Goal: Task Accomplishment & Management: Use online tool/utility

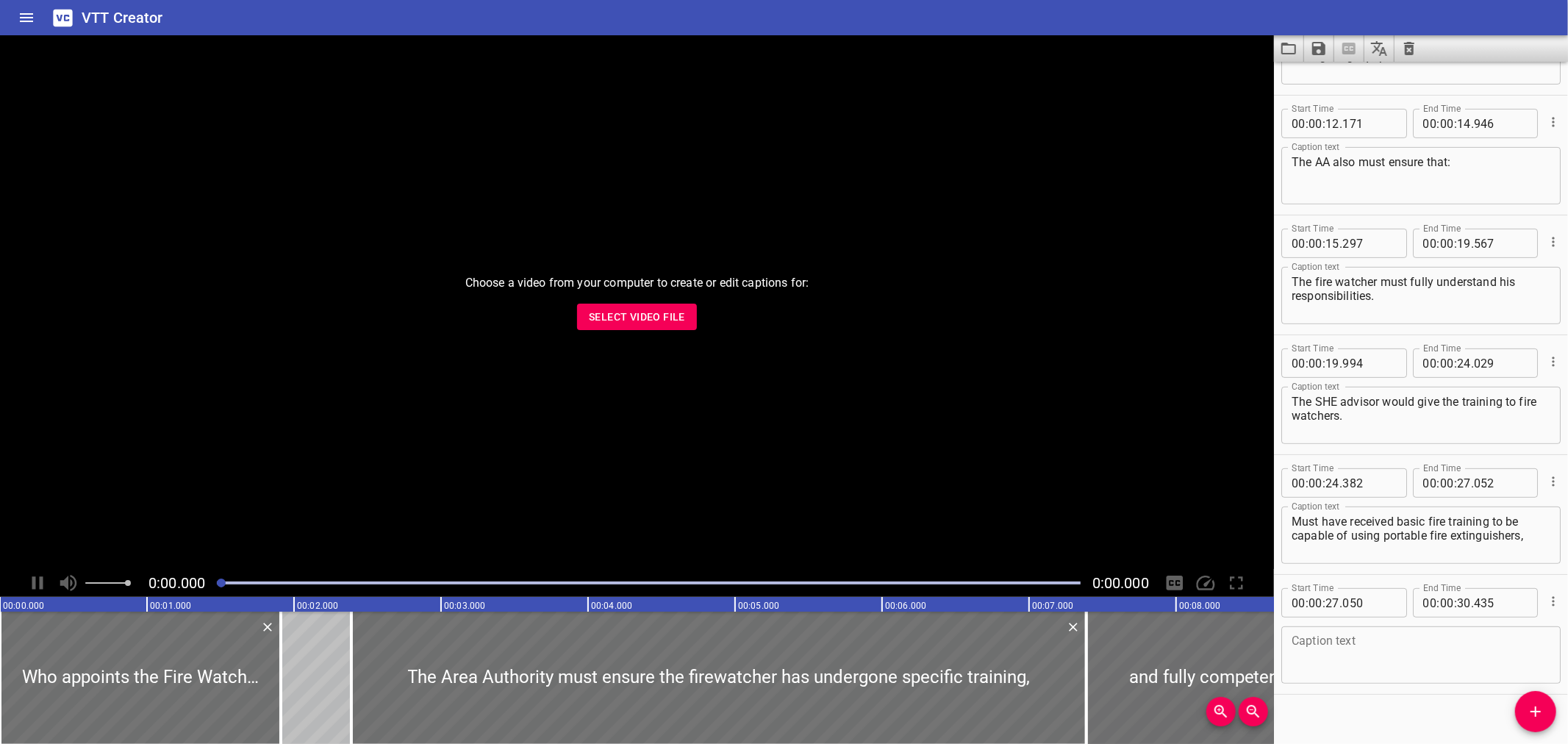
scroll to position [344, 0]
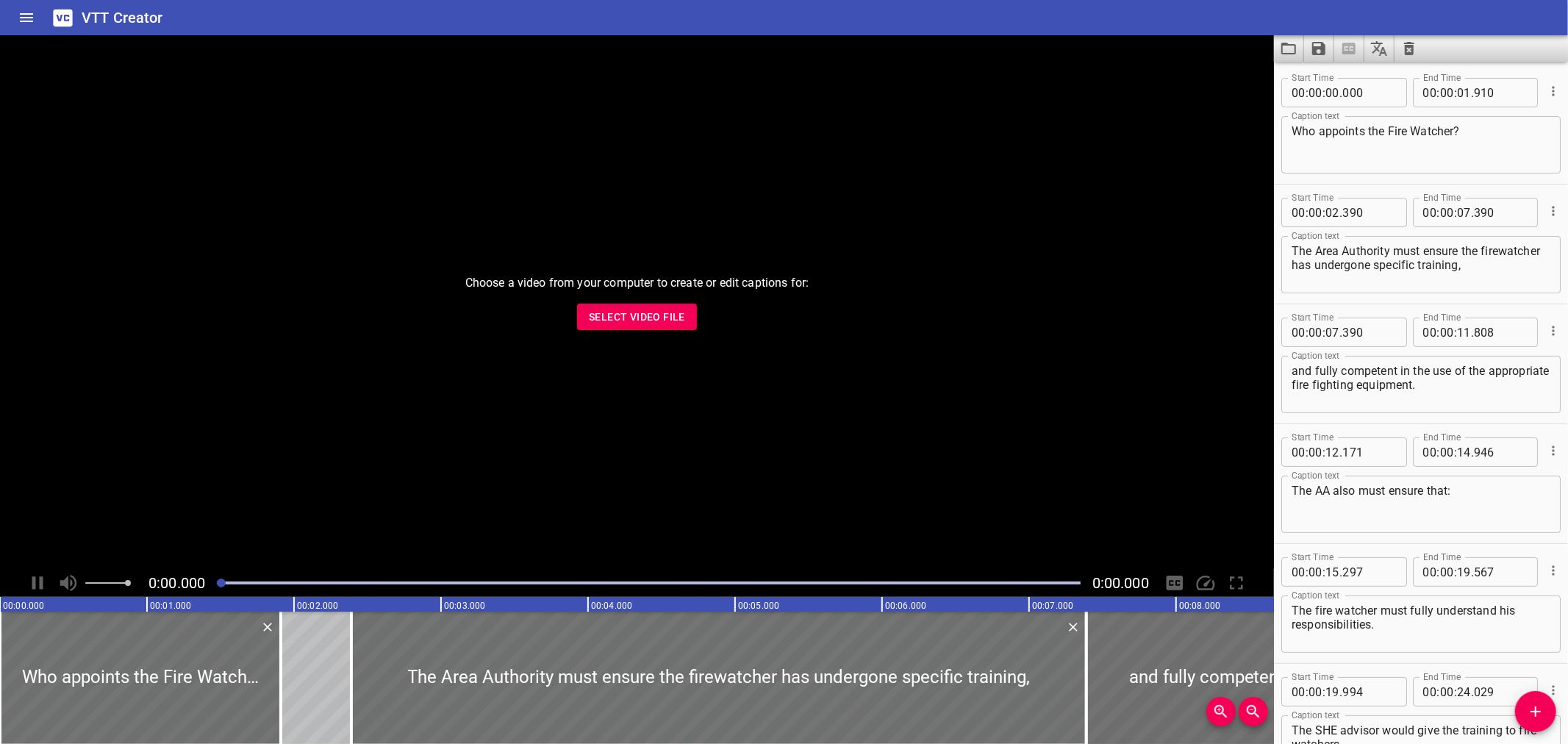
scroll to position [344, 0]
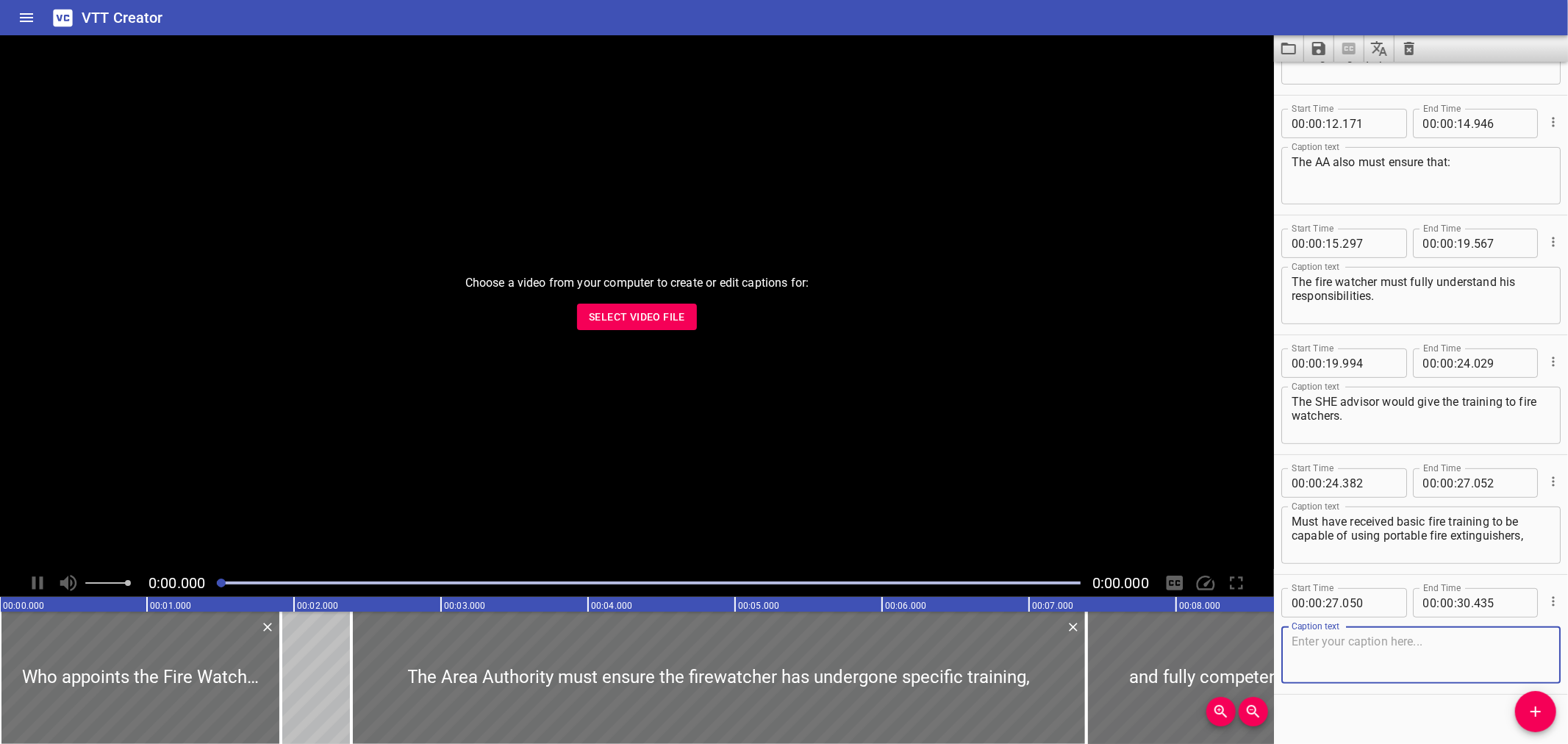
scroll to position [344, 0]
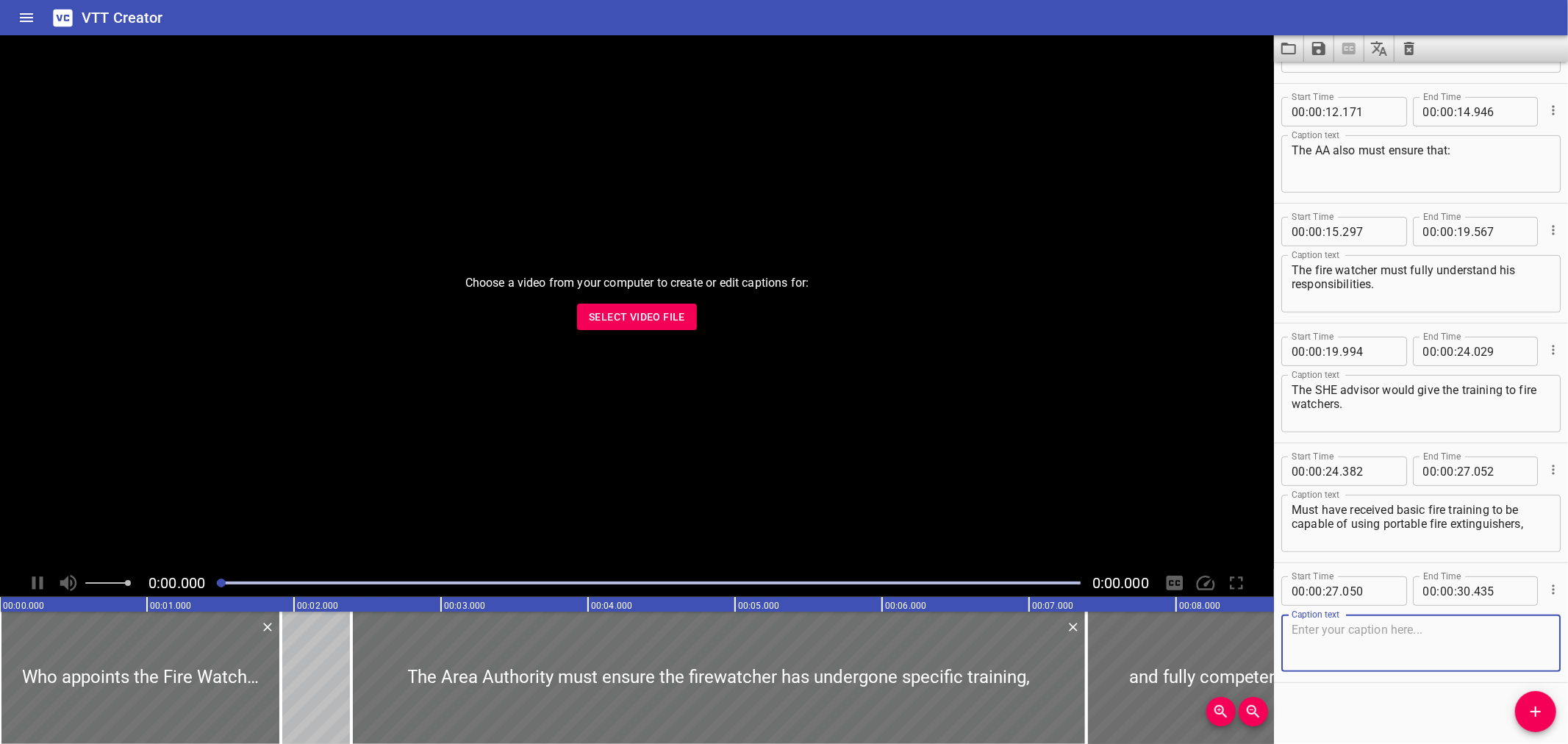
scroll to position [344, 0]
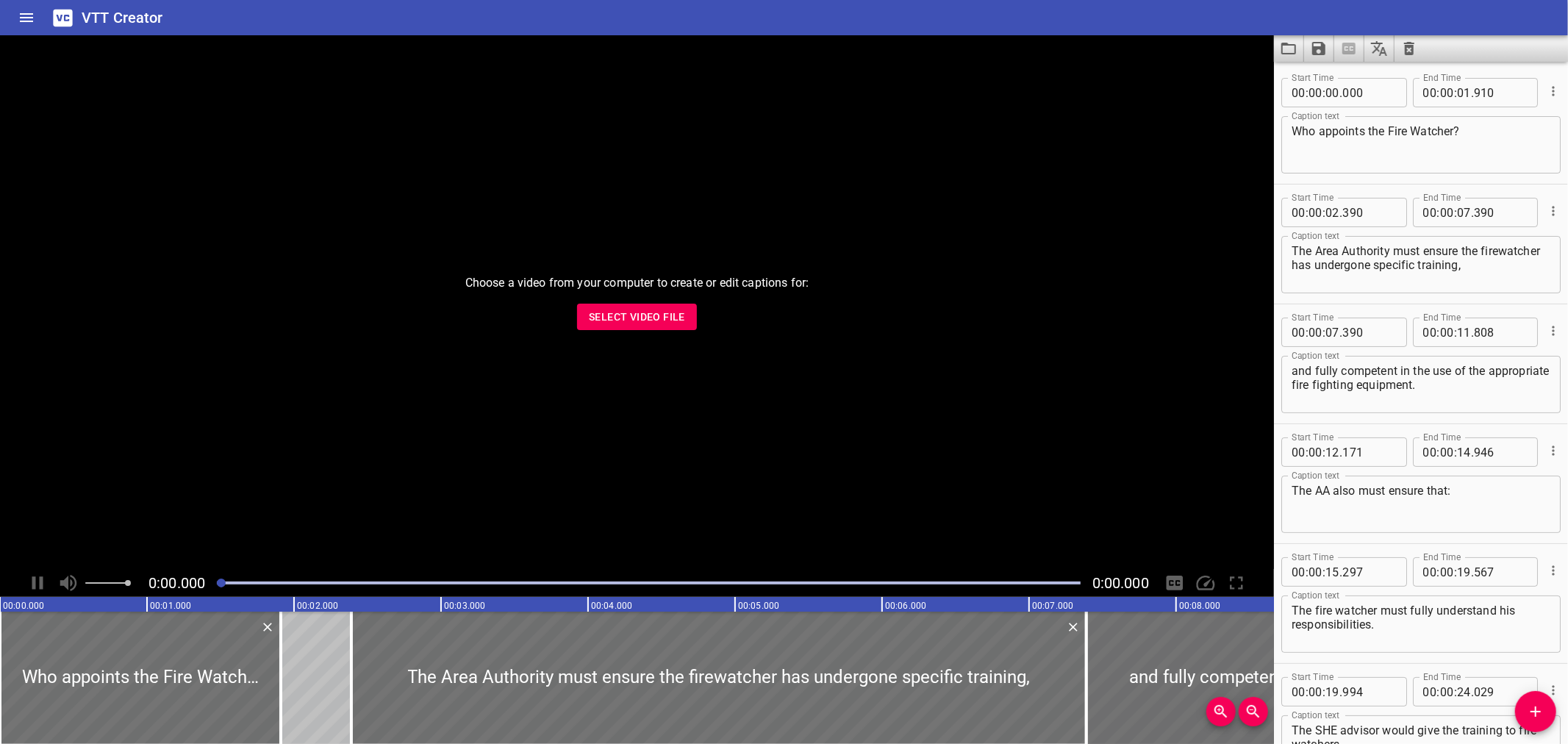
scroll to position [344, 0]
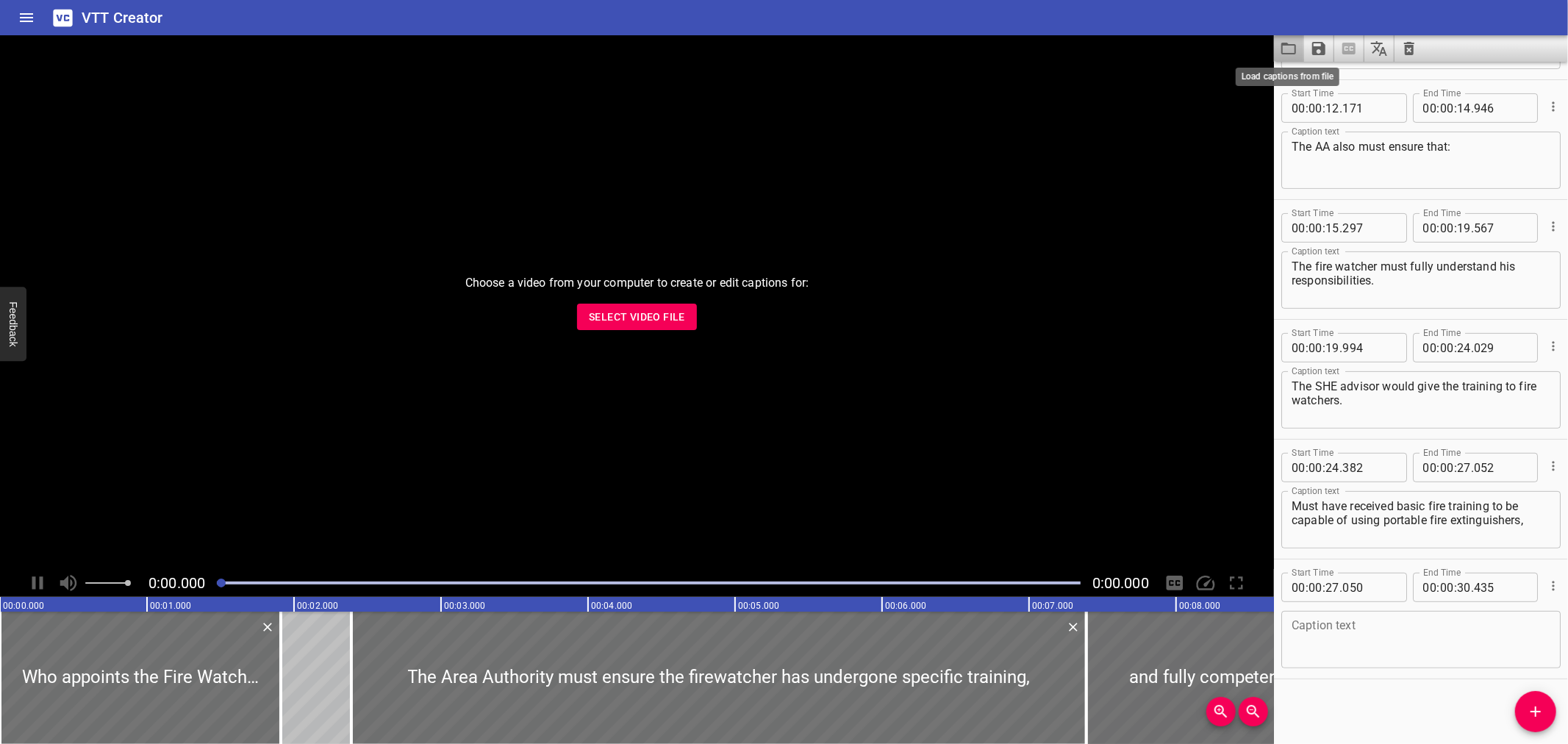
click at [1286, 46] on icon "Load captions from file" at bounding box center [1289, 48] width 18 height 18
click at [612, 329] on button "Select Video File" at bounding box center [637, 317] width 120 height 28
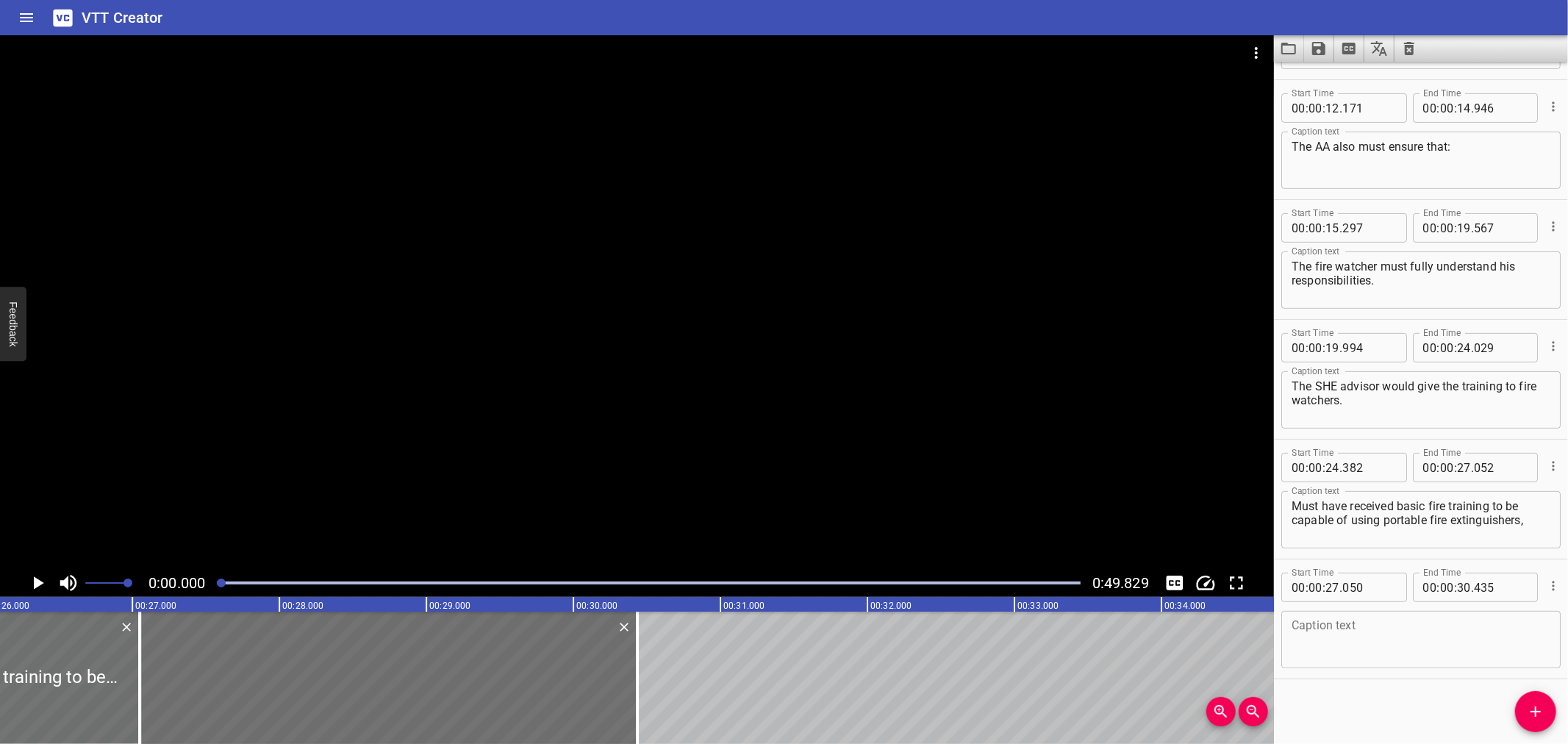
scroll to position [0, 3866]
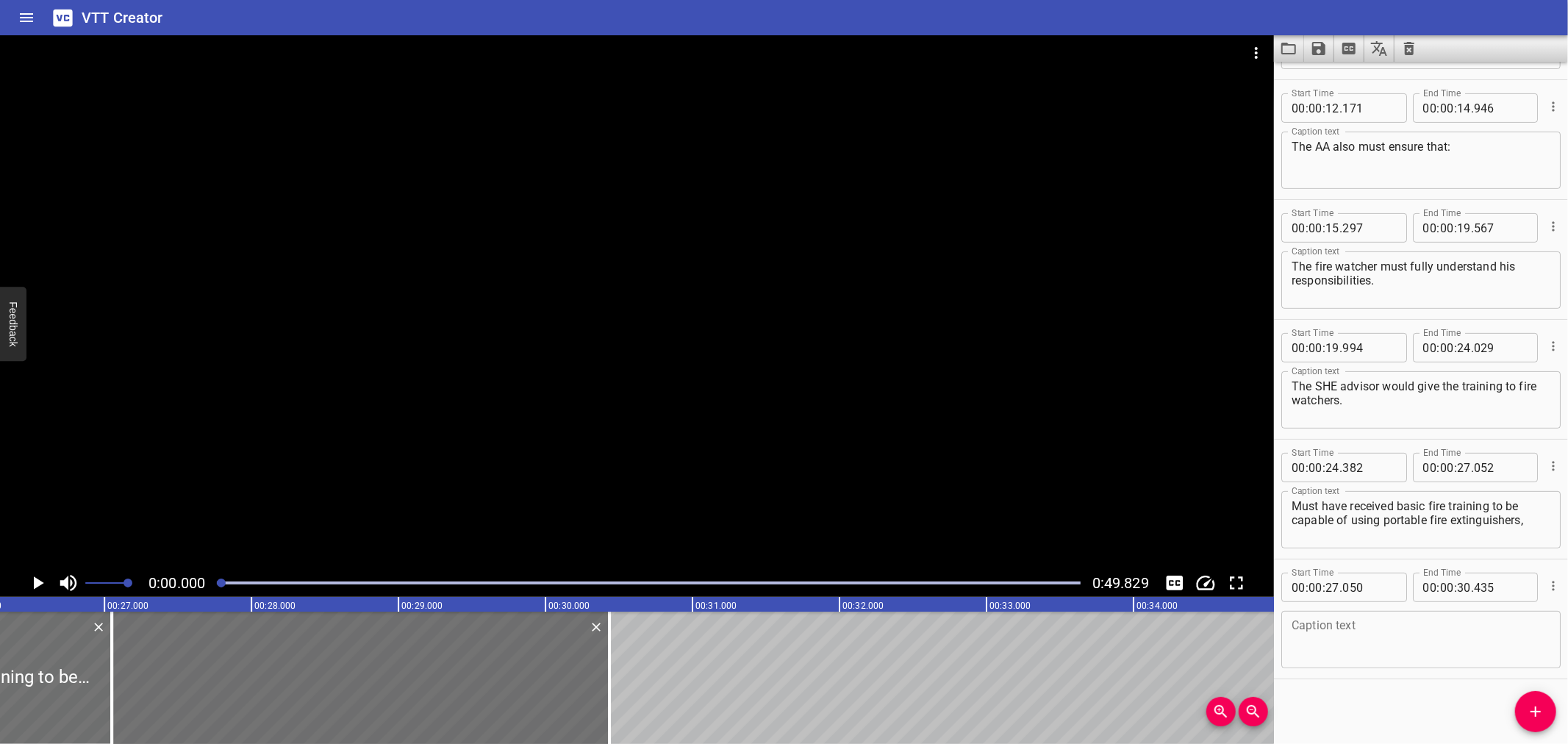
click at [616, 484] on div at bounding box center [637, 303] width 1274 height 534
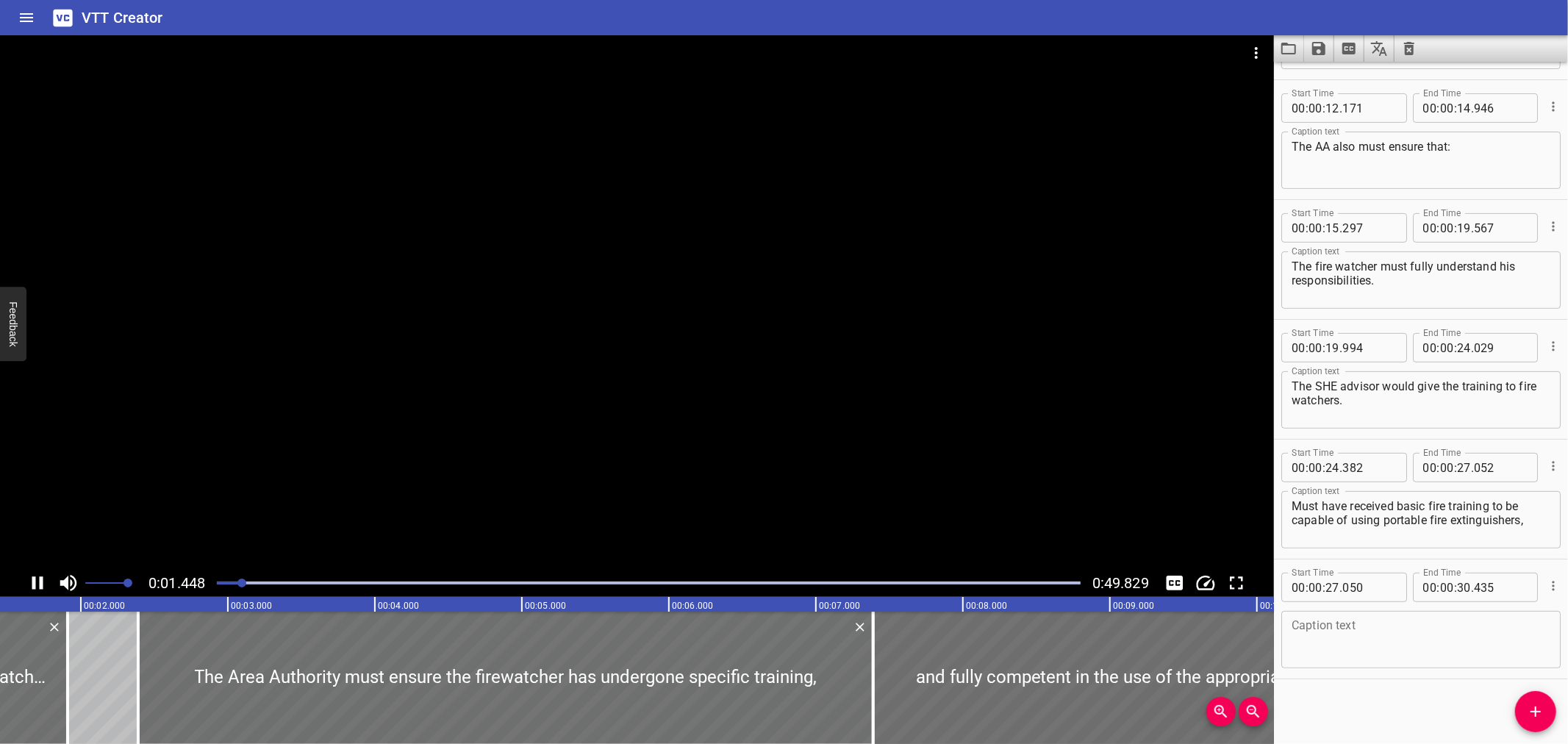
scroll to position [0, 251]
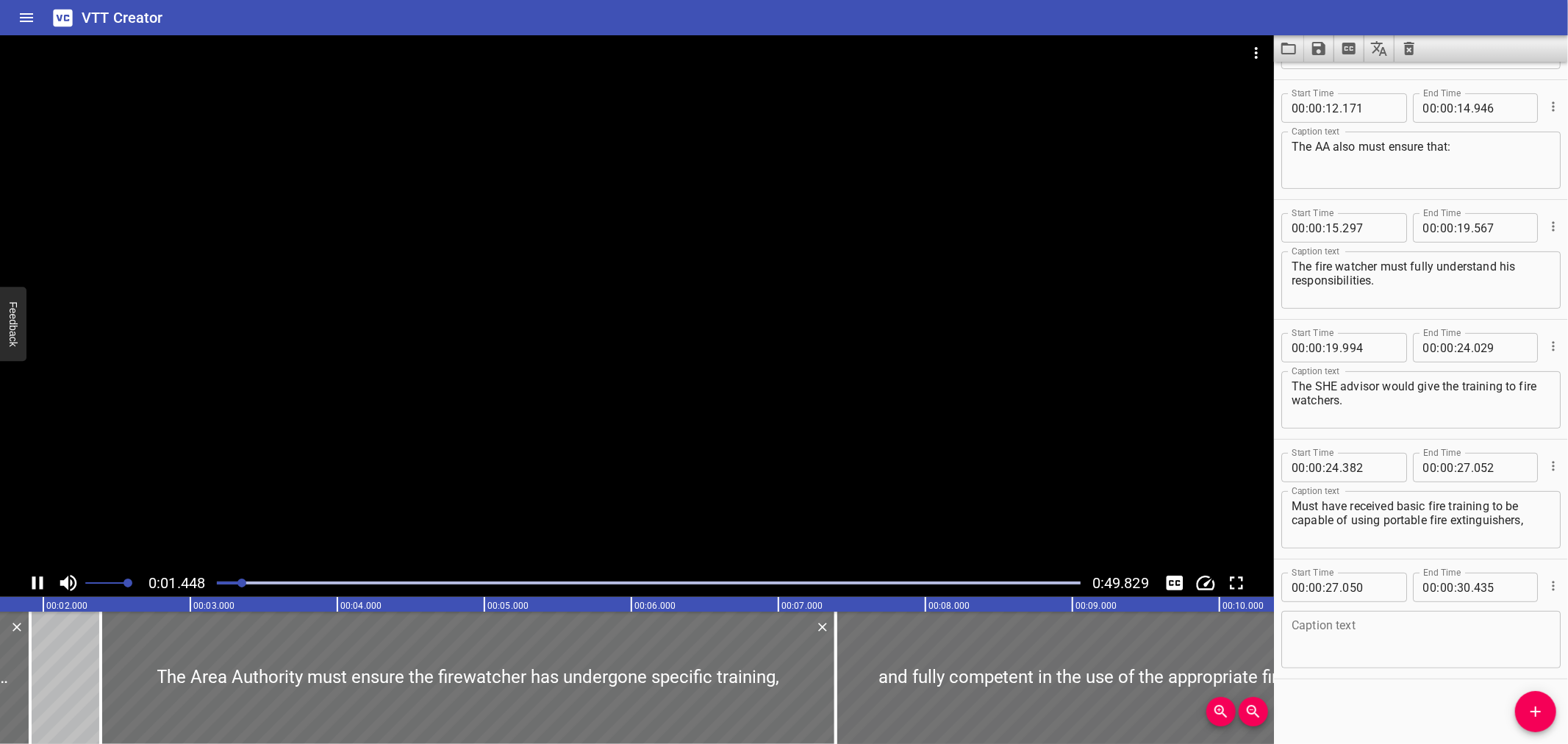
click at [424, 577] on div at bounding box center [648, 583] width 882 height 21
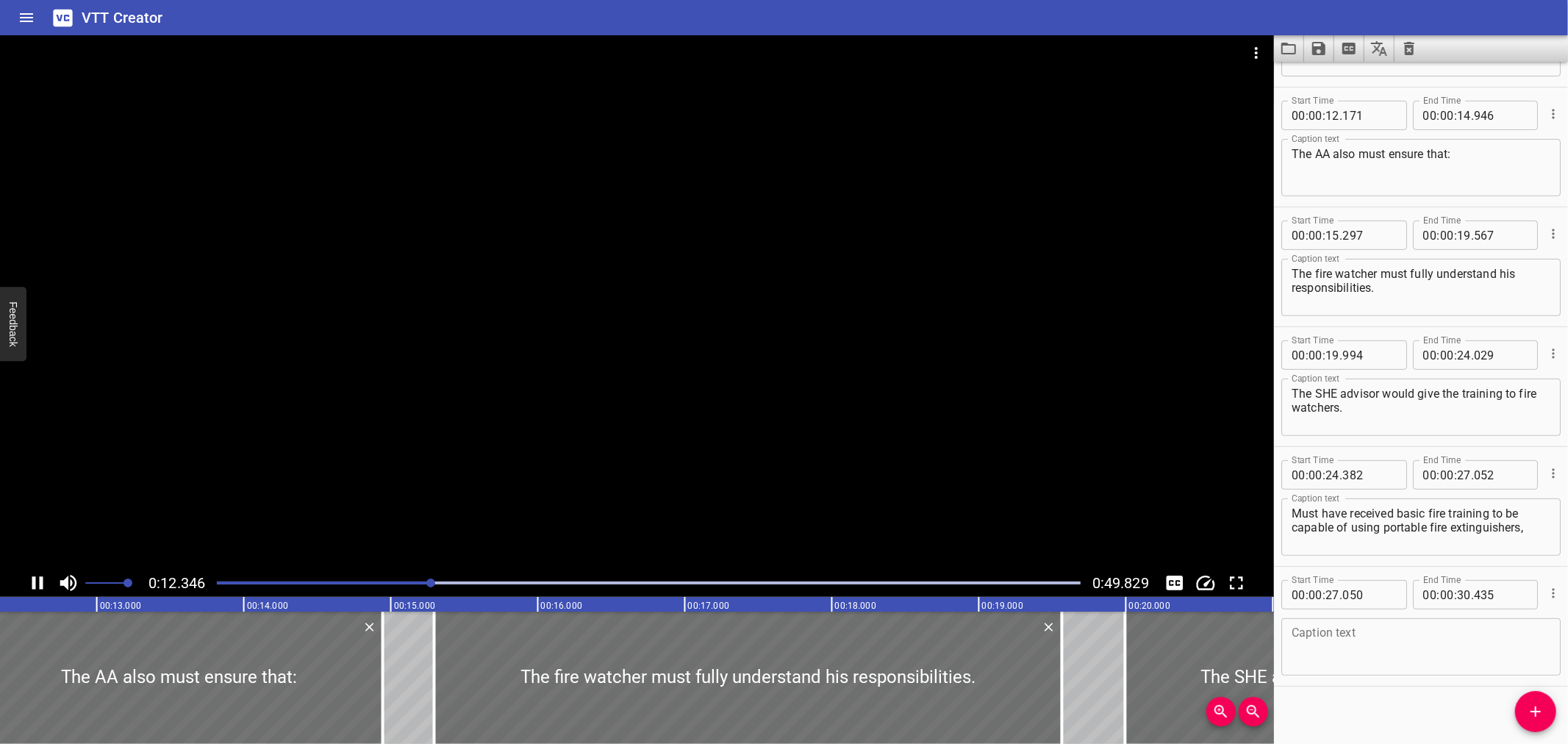
scroll to position [344, 0]
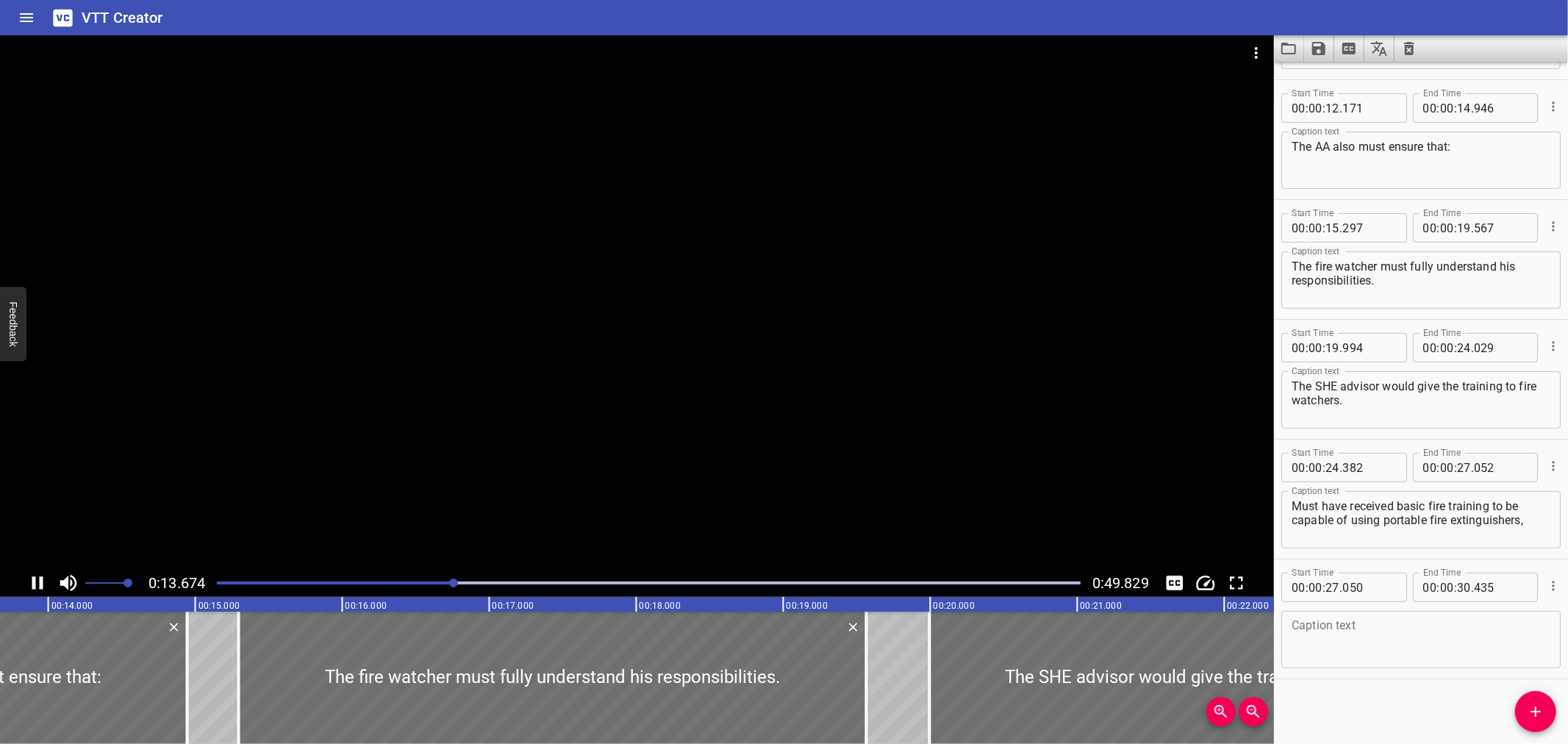
click at [490, 577] on div at bounding box center [648, 583] width 882 height 21
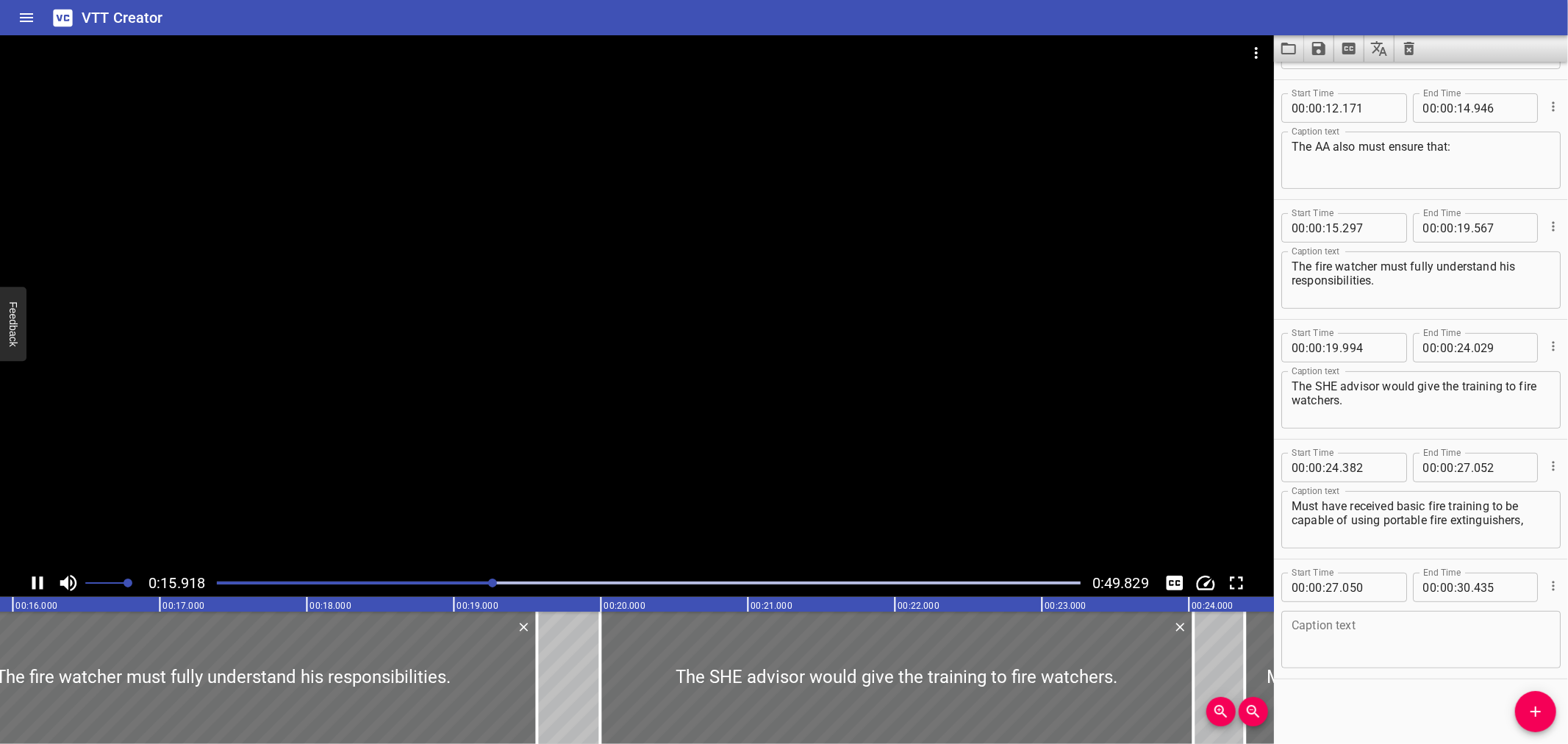
click at [533, 584] on div "Play progress" at bounding box center [648, 582] width 864 height 3
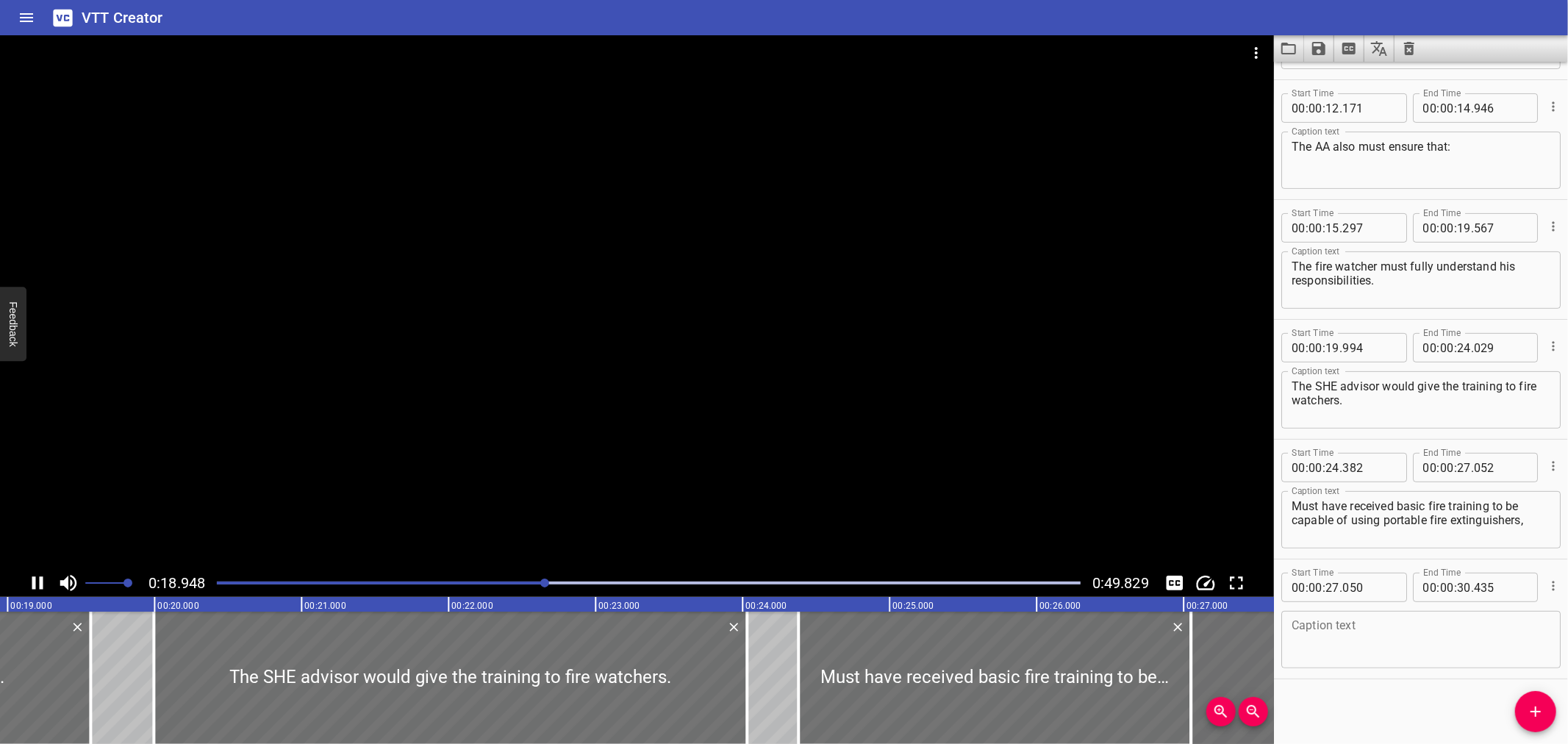
click at [605, 582] on div "Play progress" at bounding box center [648, 582] width 864 height 3
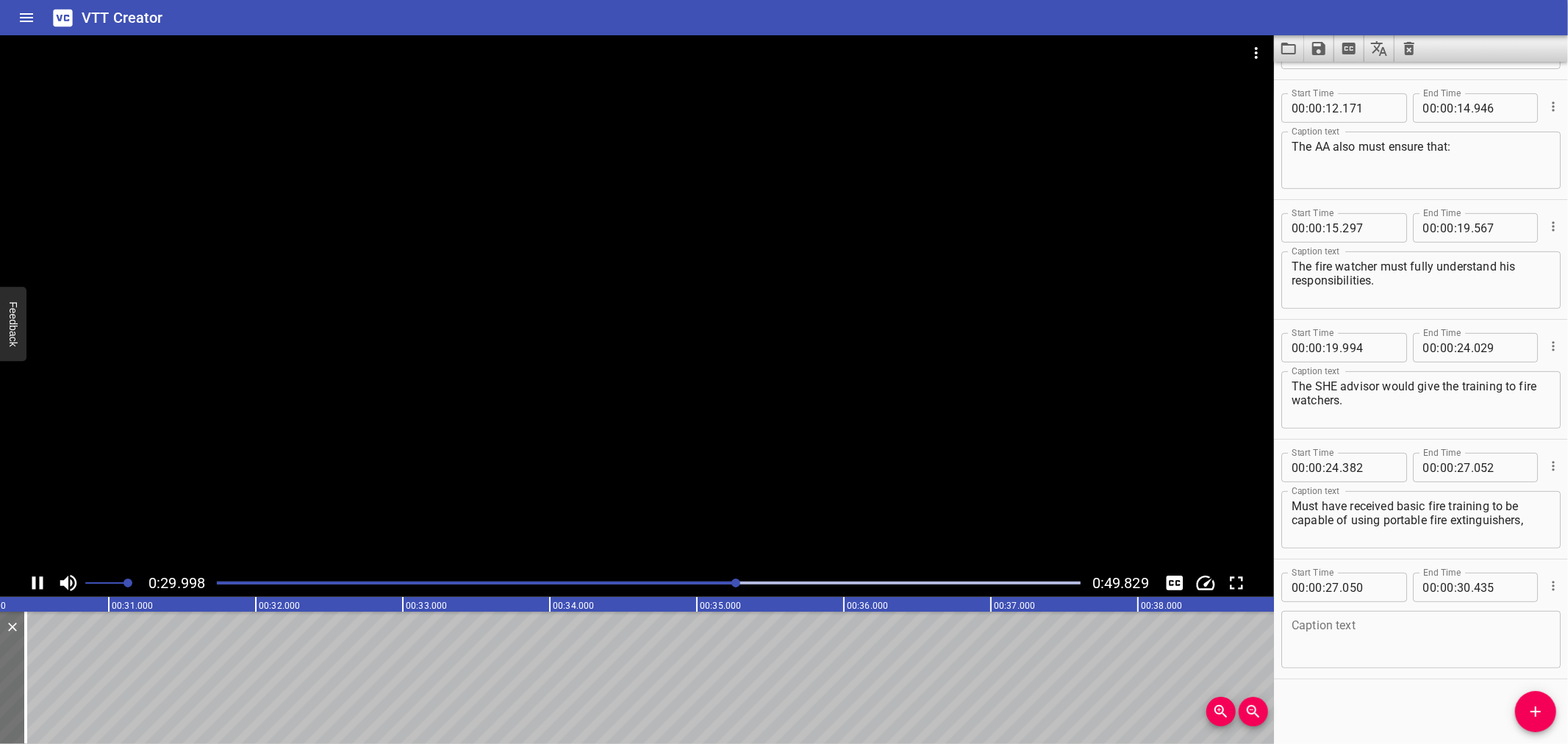
click at [309, 474] on div at bounding box center [637, 303] width 1274 height 534
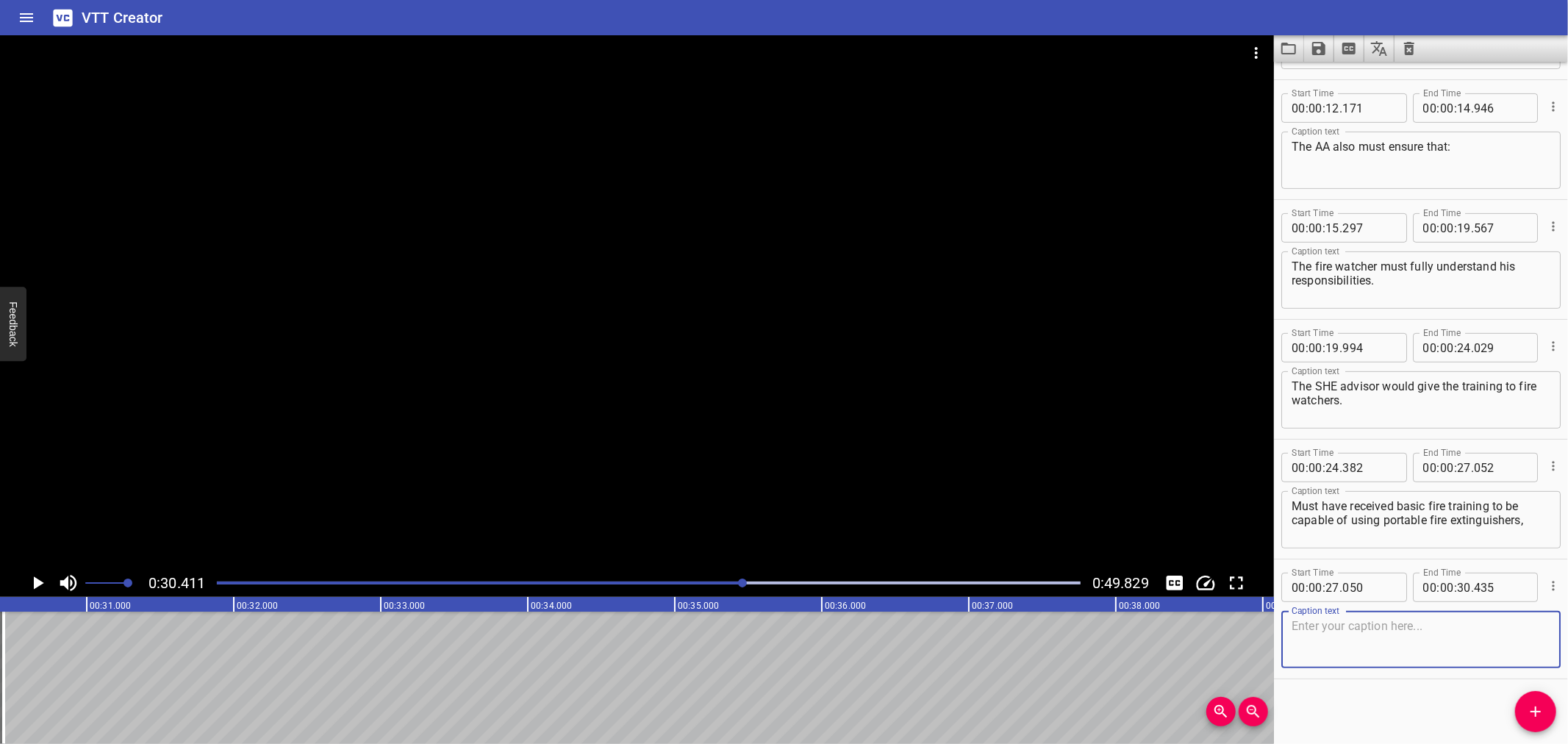
click at [1413, 642] on textarea at bounding box center [1421, 641] width 259 height 42
paste textarea "to be capable of using portable fire extinguishers,"
type textarea "to be capable of using portable fire extinguishers,"
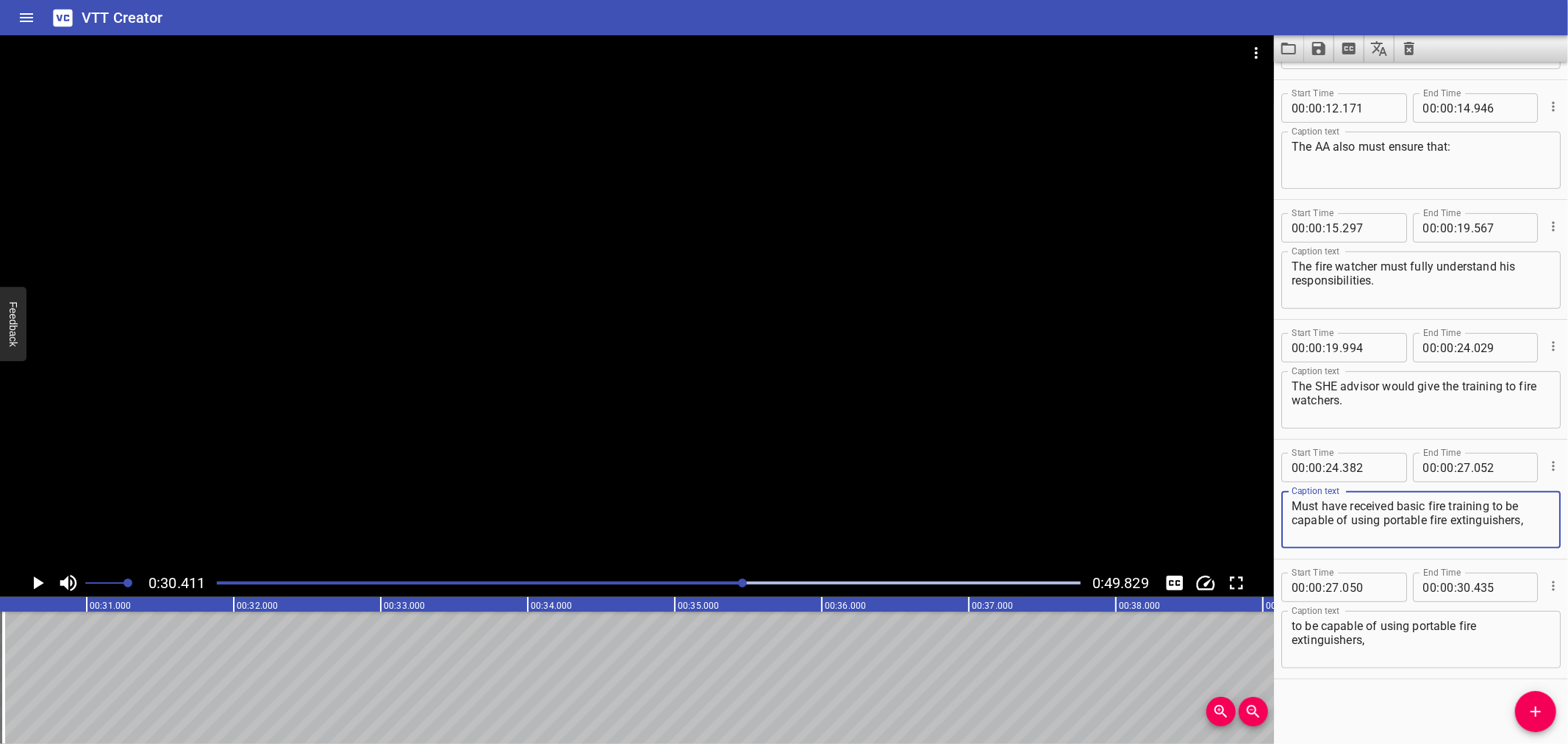
drag, startPoint x: 1531, startPoint y: 518, endPoint x: 1490, endPoint y: 507, distance: 42.4
click at [1490, 507] on textarea "Must have received basic fire training to be capable of using portable fire ext…" at bounding box center [1421, 520] width 259 height 42
type textarea "Must have received basic fire training"
drag, startPoint x: 1540, startPoint y: 712, endPoint x: 1501, endPoint y: 715, distance: 39.1
click at [1540, 713] on icon "Add Cue" at bounding box center [1535, 712] width 18 height 18
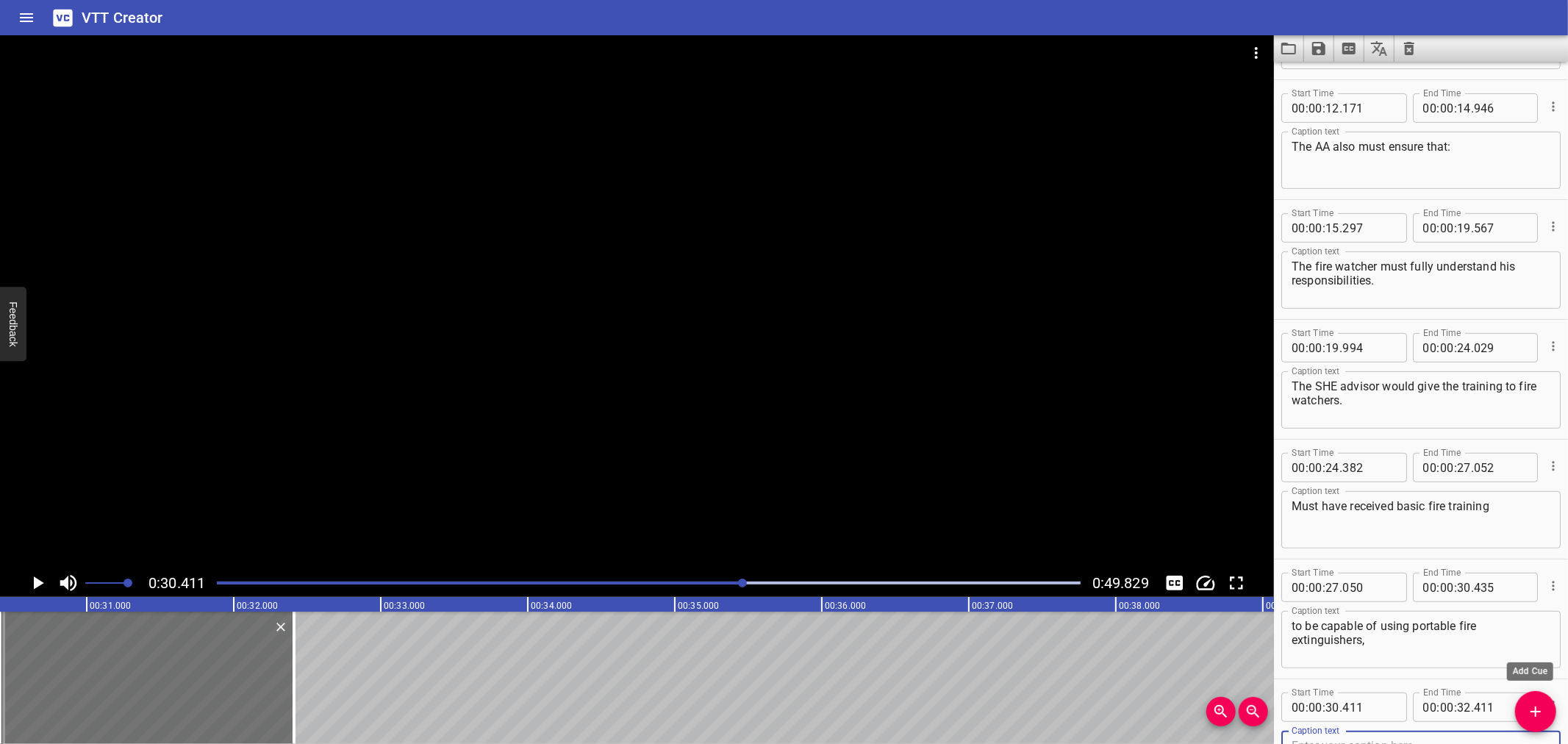
scroll to position [352, 0]
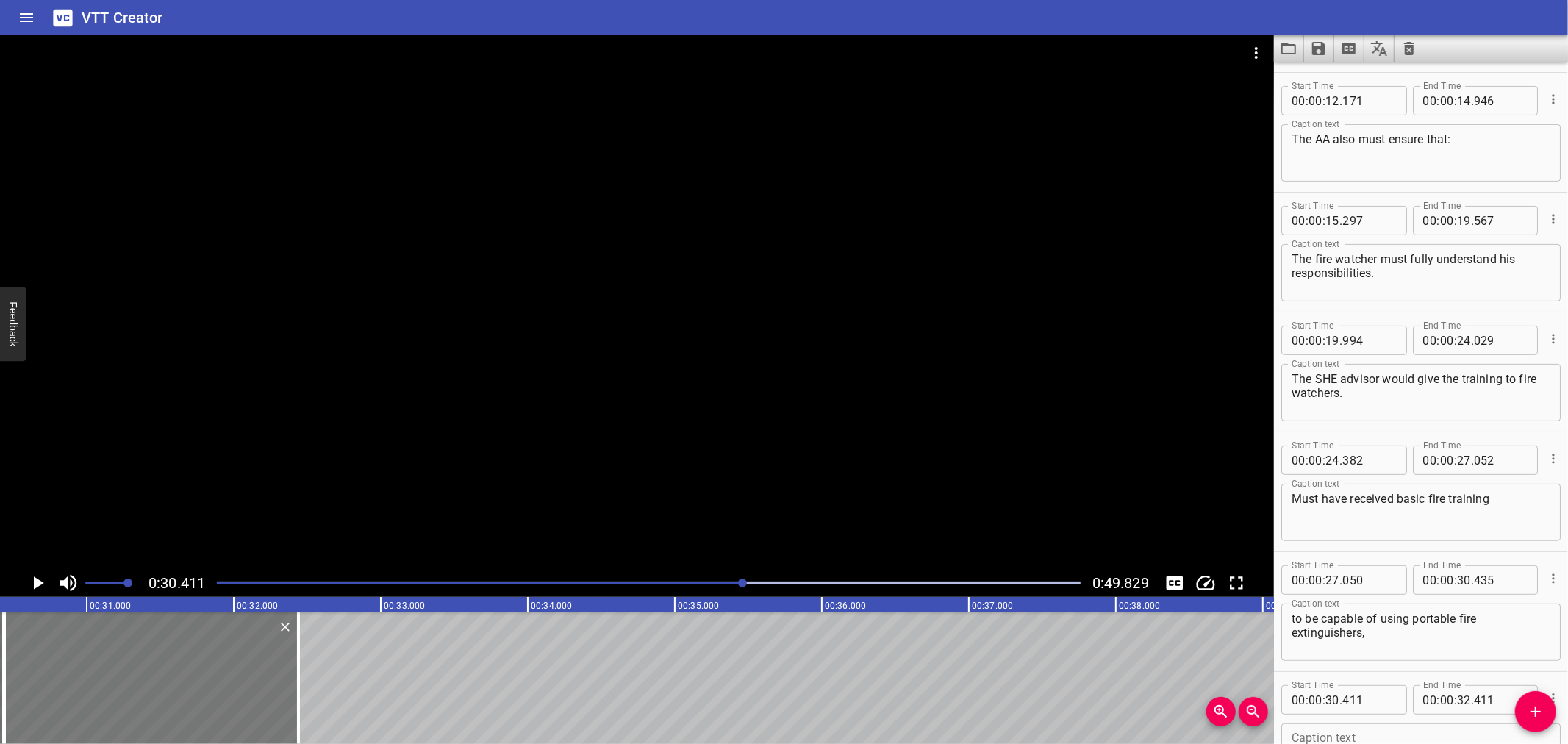
click at [79, 657] on div at bounding box center [151, 678] width 294 height 132
type input "441"
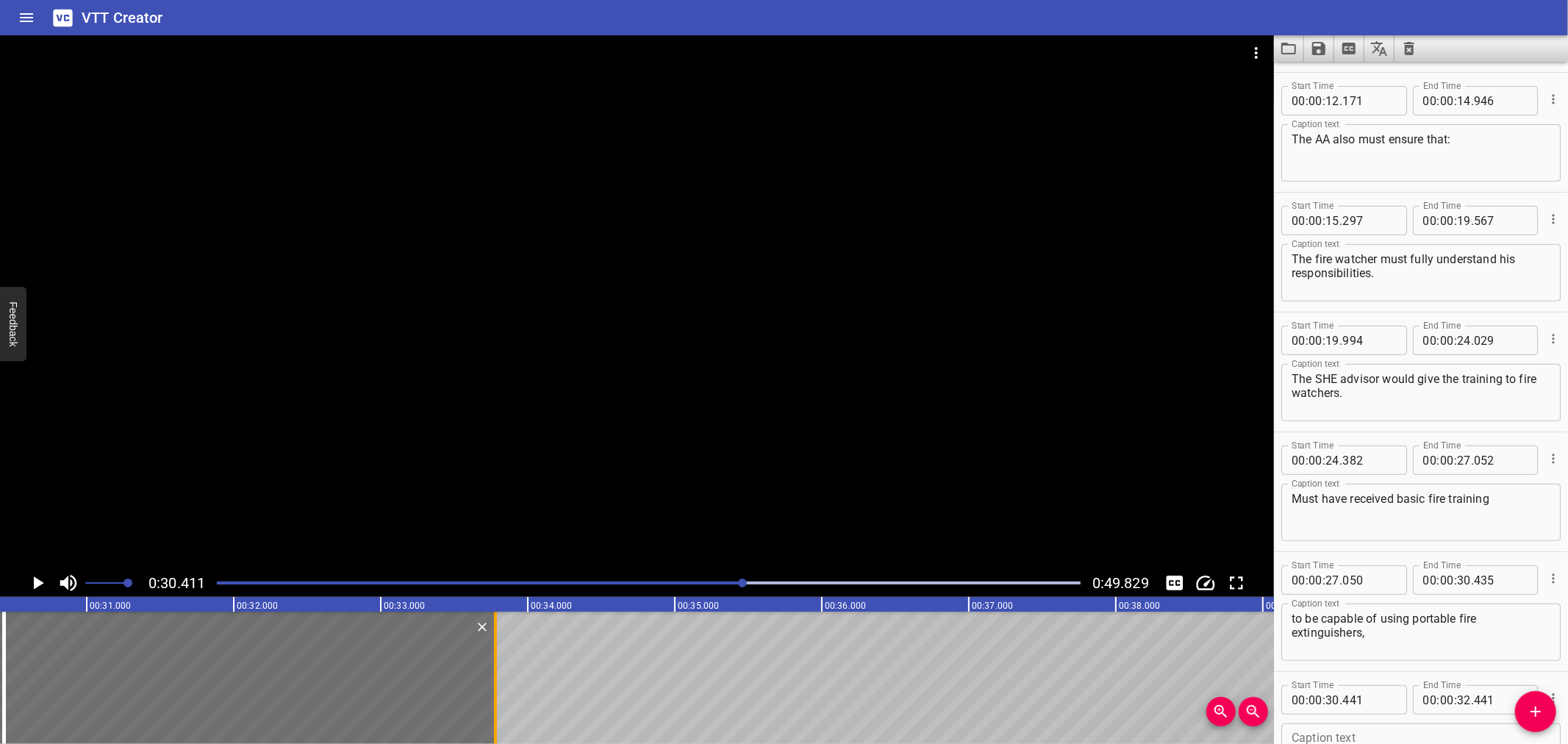
drag, startPoint x: 294, startPoint y: 657, endPoint x: 491, endPoint y: 663, distance: 197.1
click at [491, 663] on div at bounding box center [495, 678] width 15 height 132
type input "33"
type input "781"
click at [1378, 698] on input "number" at bounding box center [1369, 701] width 53 height 30
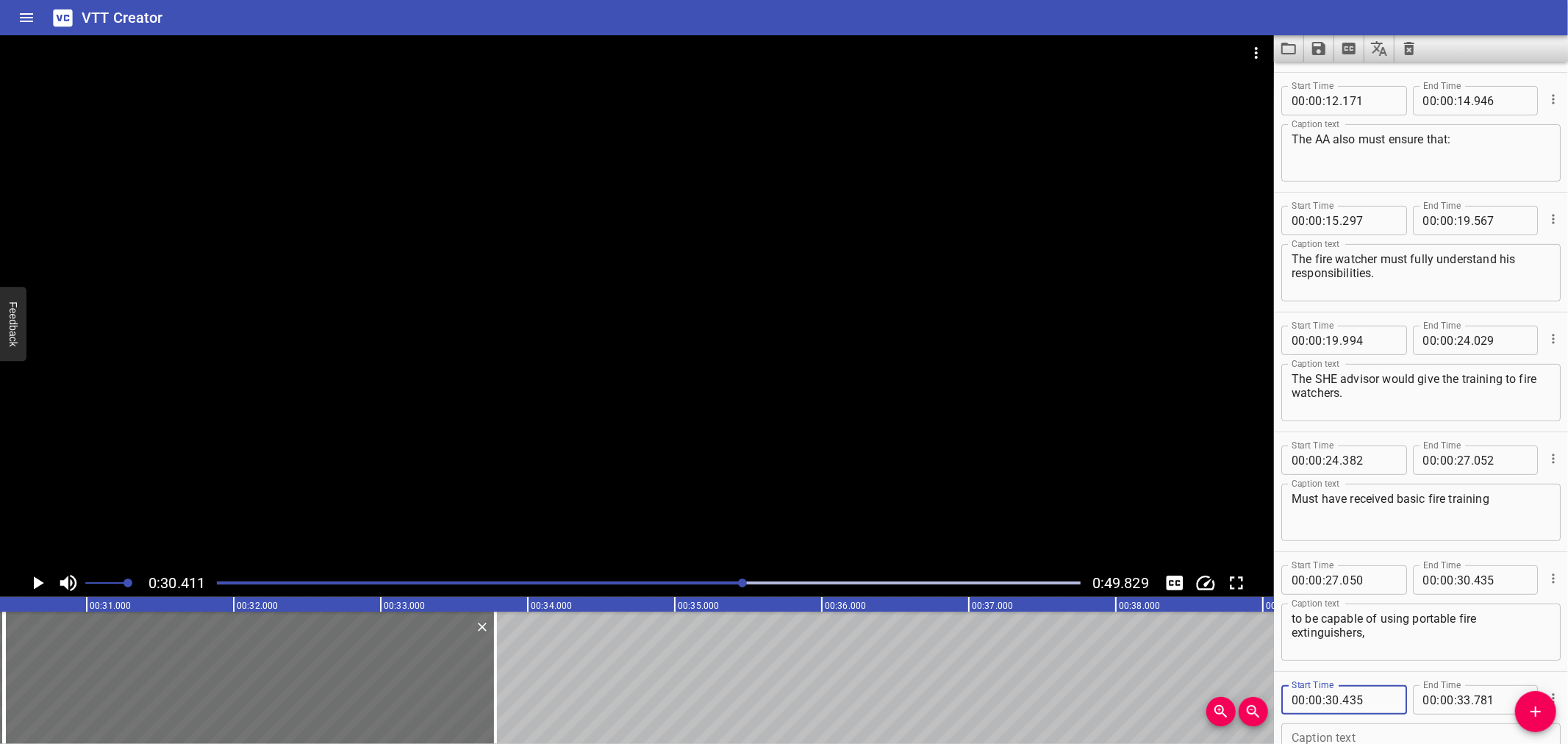
type input "435"
click at [1328, 737] on textarea at bounding box center [1421, 753] width 259 height 42
paste textarea "fire hoses and fixed fire-fighting equipment."
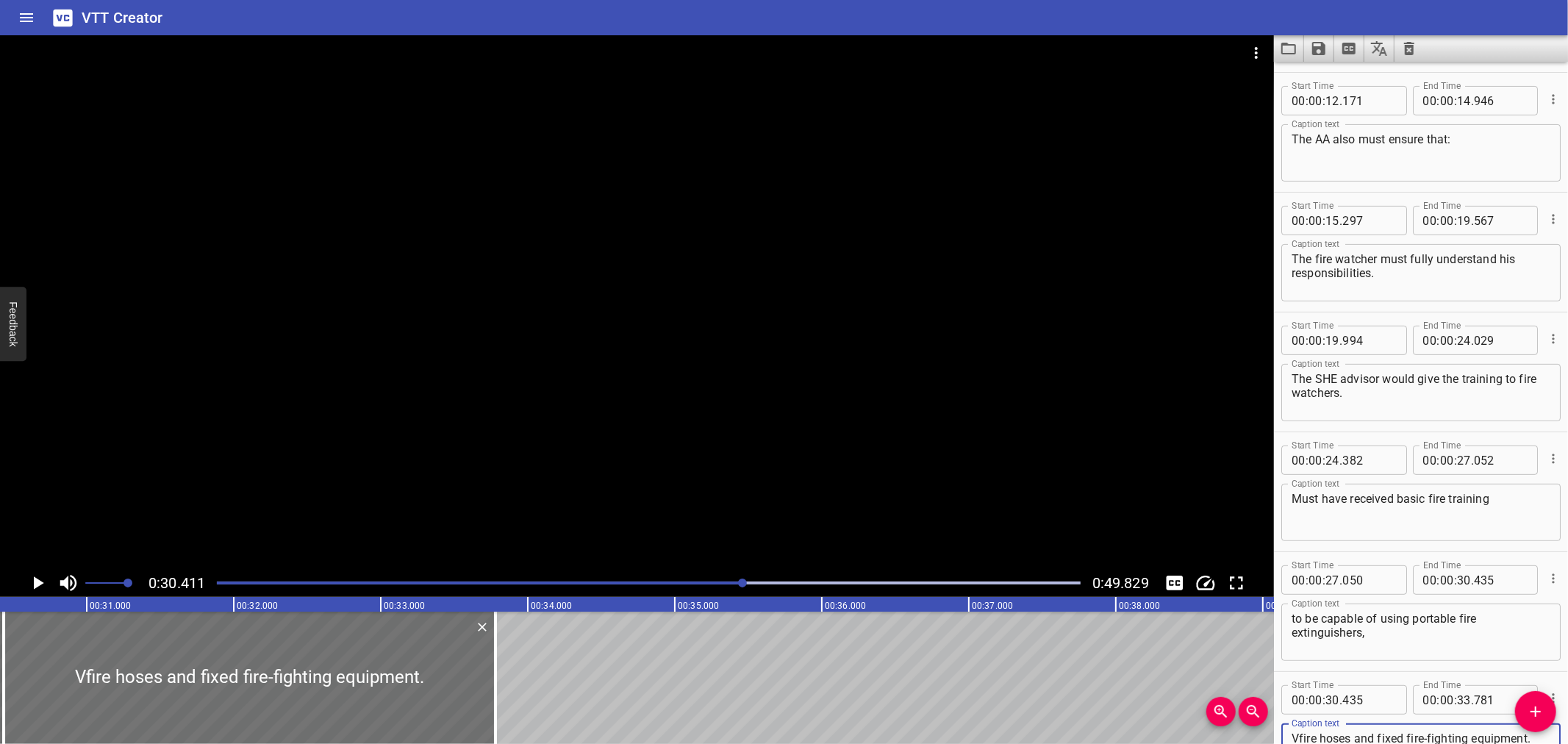
paste textarea
type textarea "fire hoses and fixed fire-fighting equipment."
click at [627, 433] on div at bounding box center [637, 303] width 1274 height 534
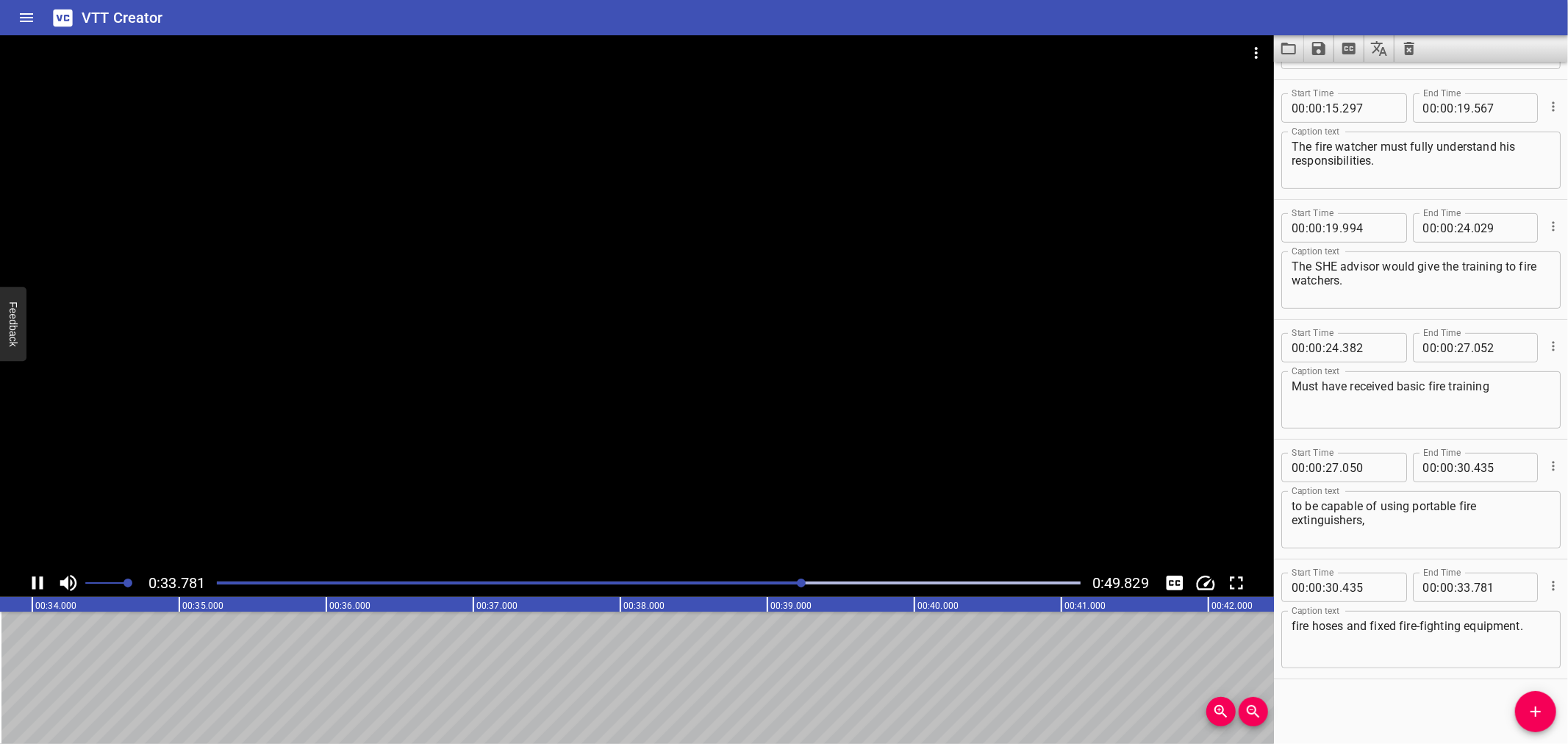
click at [484, 472] on div at bounding box center [637, 303] width 1274 height 534
drag, startPoint x: 1542, startPoint y: 705, endPoint x: 1405, endPoint y: 703, distance: 137.0
click at [1541, 705] on icon "Add Cue" at bounding box center [1535, 712] width 18 height 18
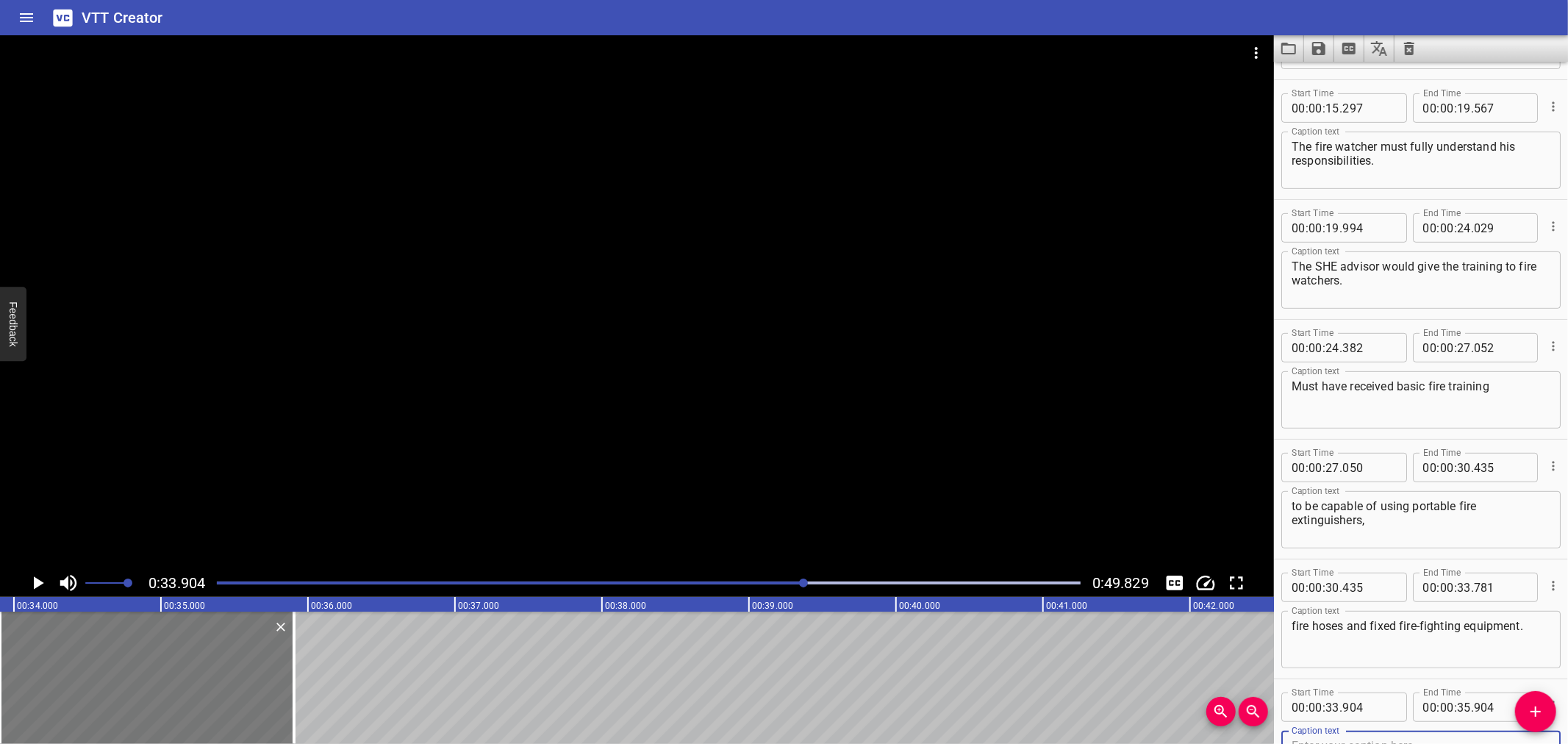
scroll to position [472, 0]
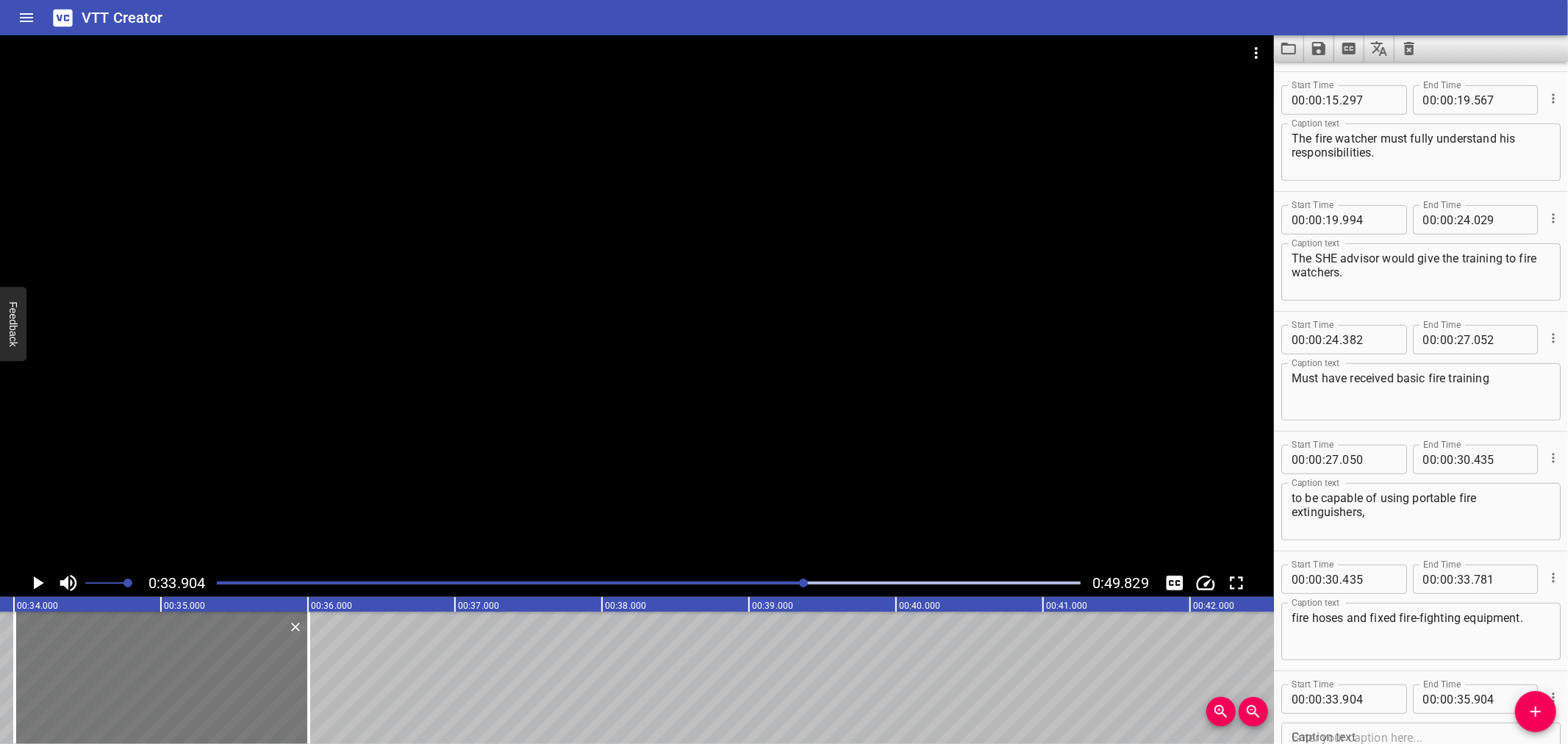
drag, startPoint x: 184, startPoint y: 675, endPoint x: 199, endPoint y: 674, distance: 15.0
click at [199, 674] on div at bounding box center [162, 678] width 294 height 132
type input "34"
type input "004"
type input "36"
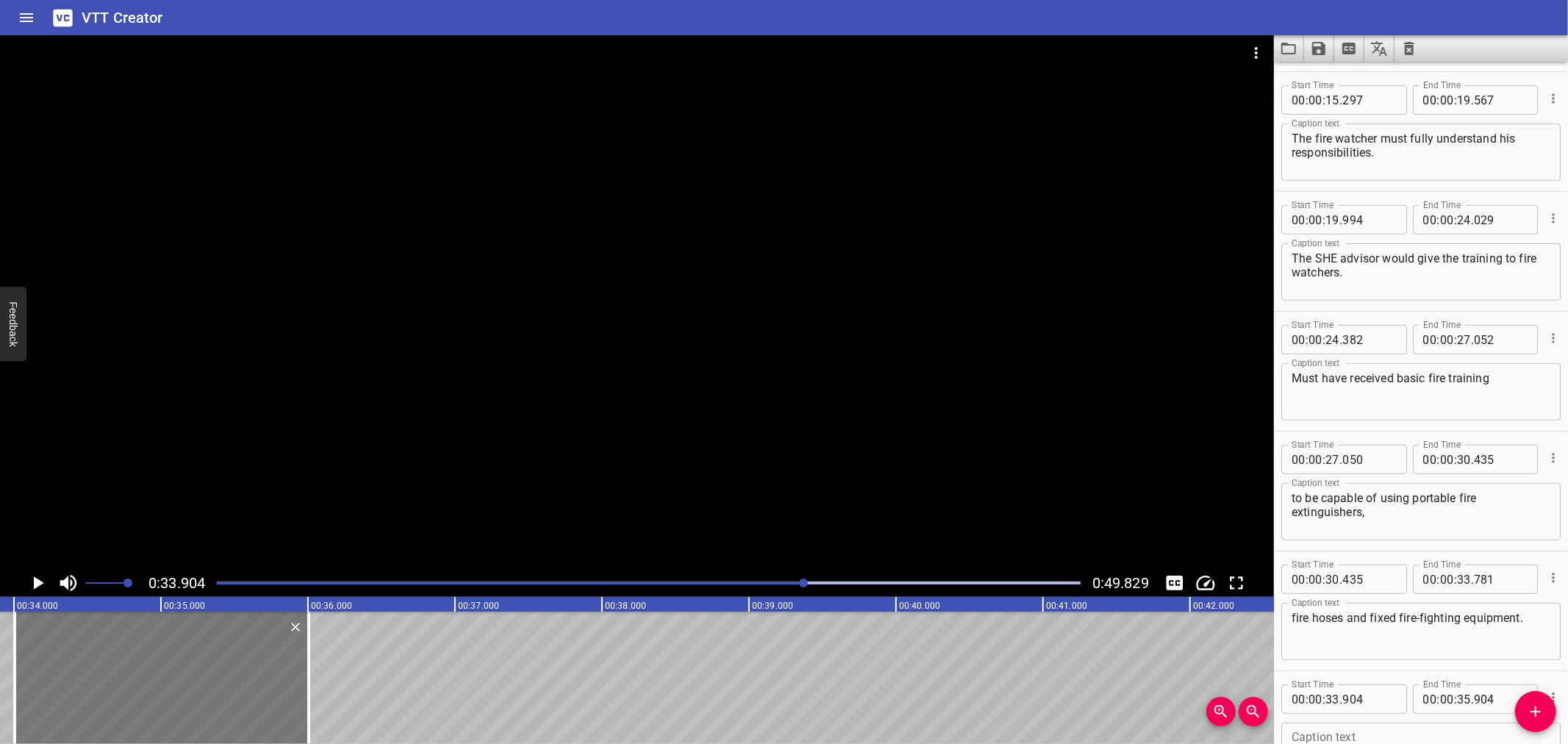
type input "004"
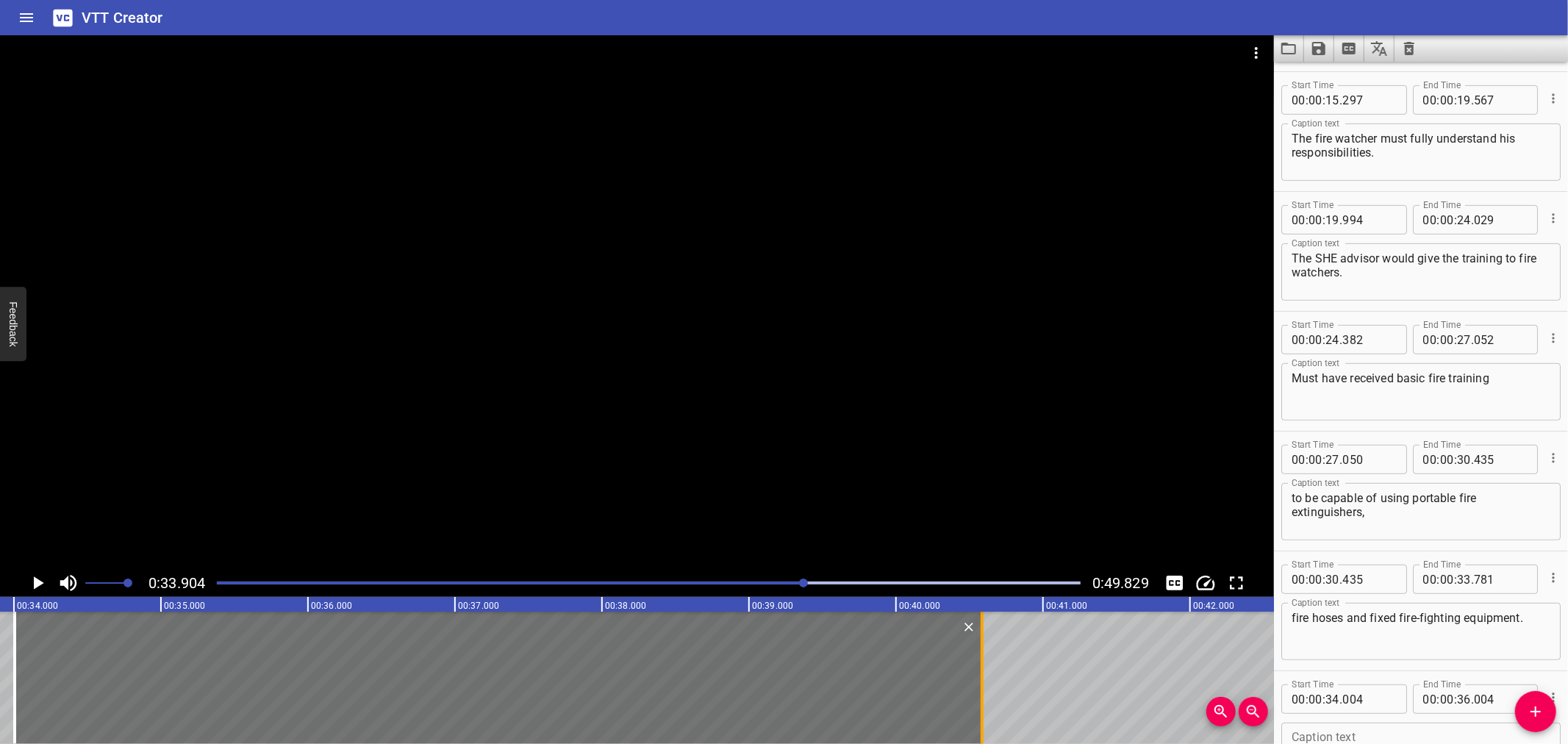
drag, startPoint x: 307, startPoint y: 670, endPoint x: 981, endPoint y: 707, distance: 675.0
click at [981, 707] on div at bounding box center [982, 678] width 3 height 132
type input "40"
type input "584"
drag, startPoint x: 805, startPoint y: 395, endPoint x: 619, endPoint y: 420, distance: 187.7
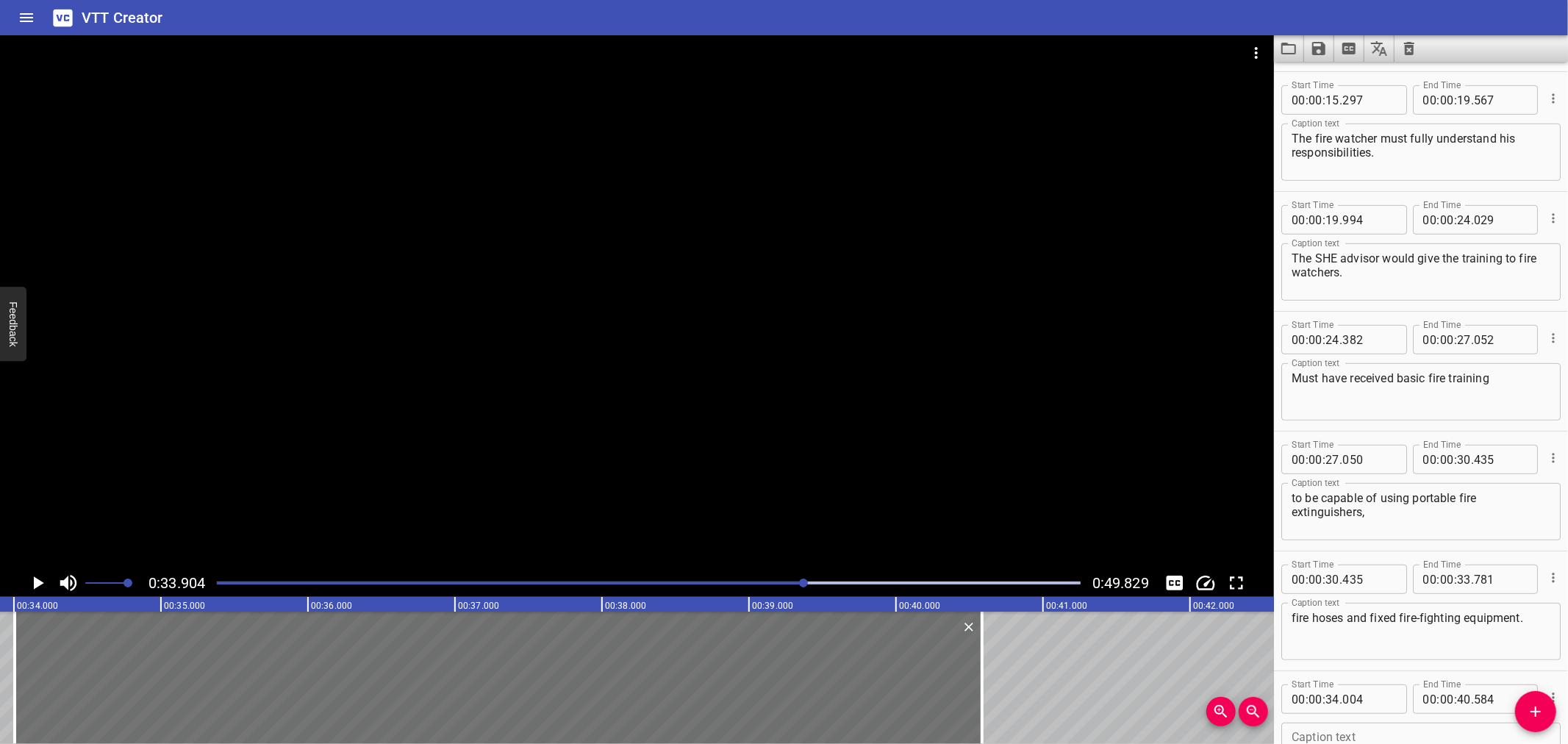
click at [804, 394] on div at bounding box center [637, 303] width 1274 height 534
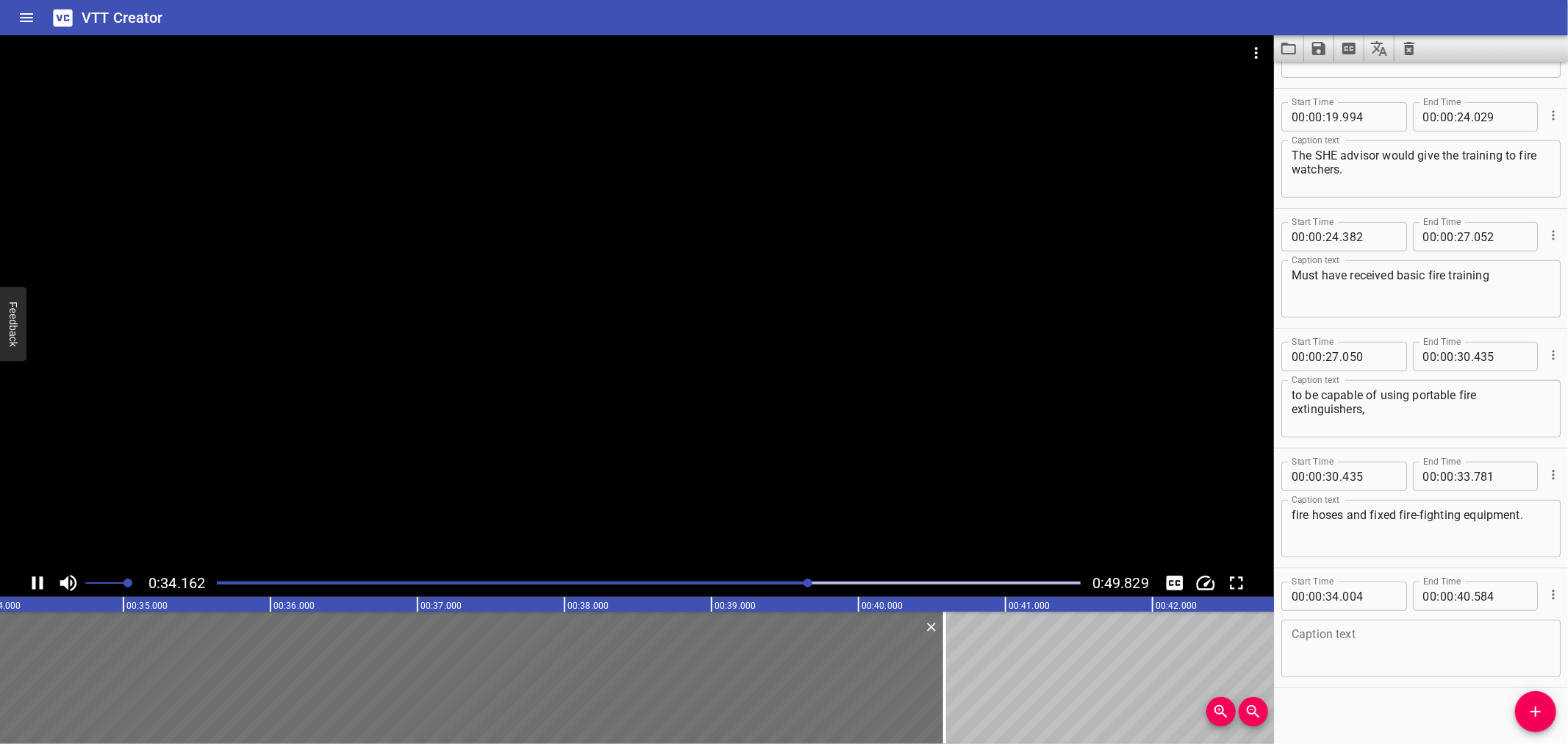
scroll to position [584, 0]
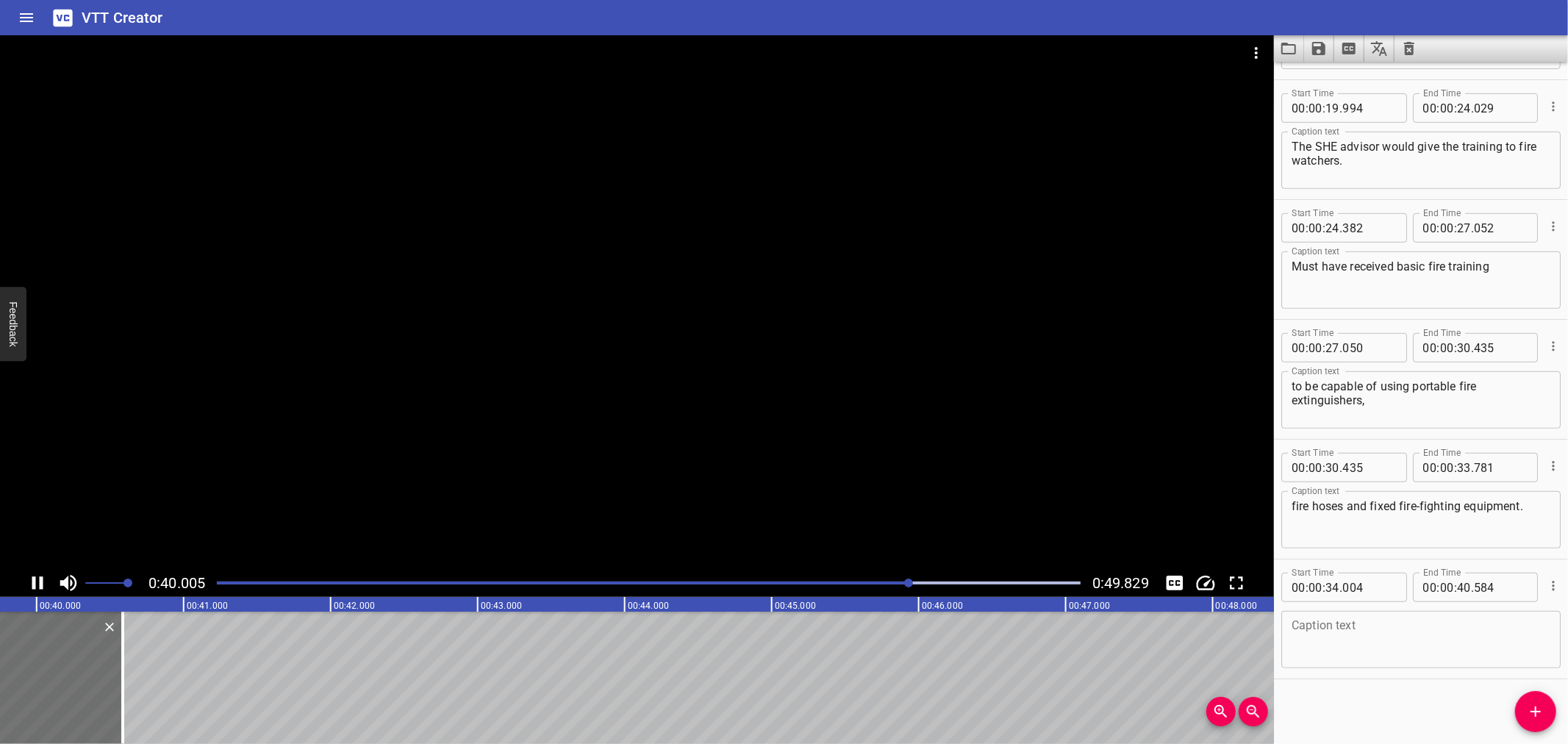
click at [190, 467] on div at bounding box center [637, 303] width 1274 height 534
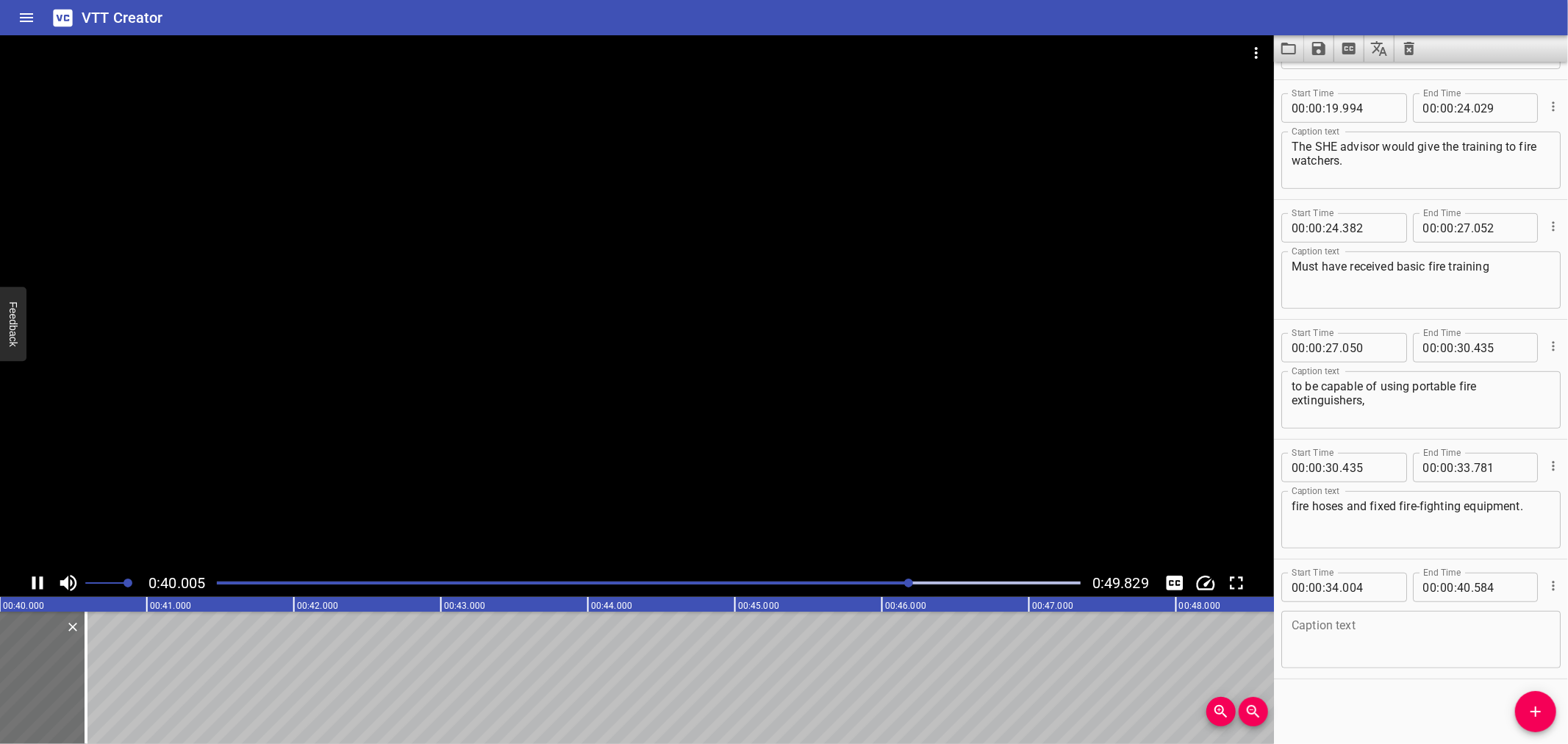
scroll to position [0, 5898]
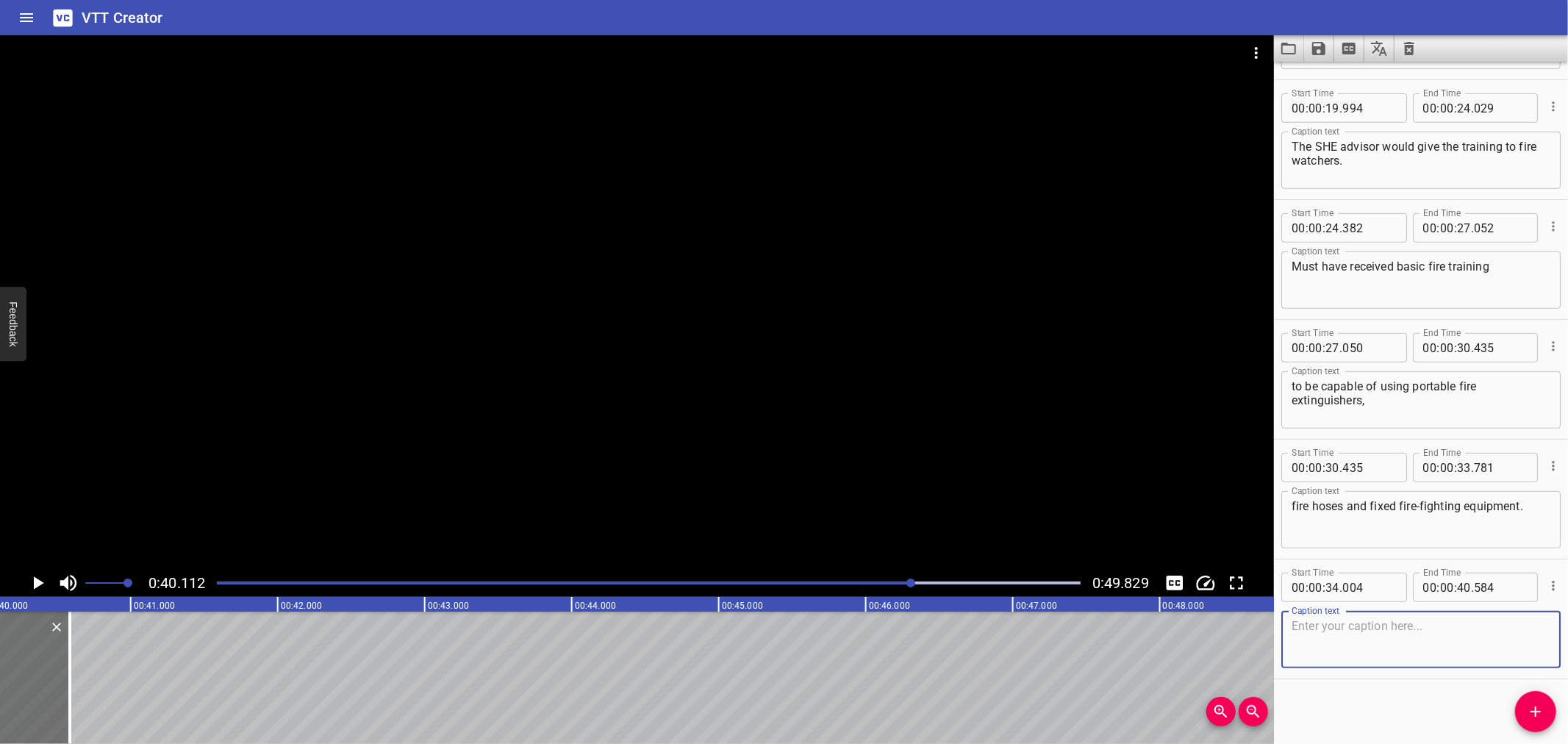
click at [1325, 635] on textarea at bounding box center [1421, 641] width 259 height 42
paste textarea "Must be trained in the use of gas monitoring equipment and be capable of interp…"
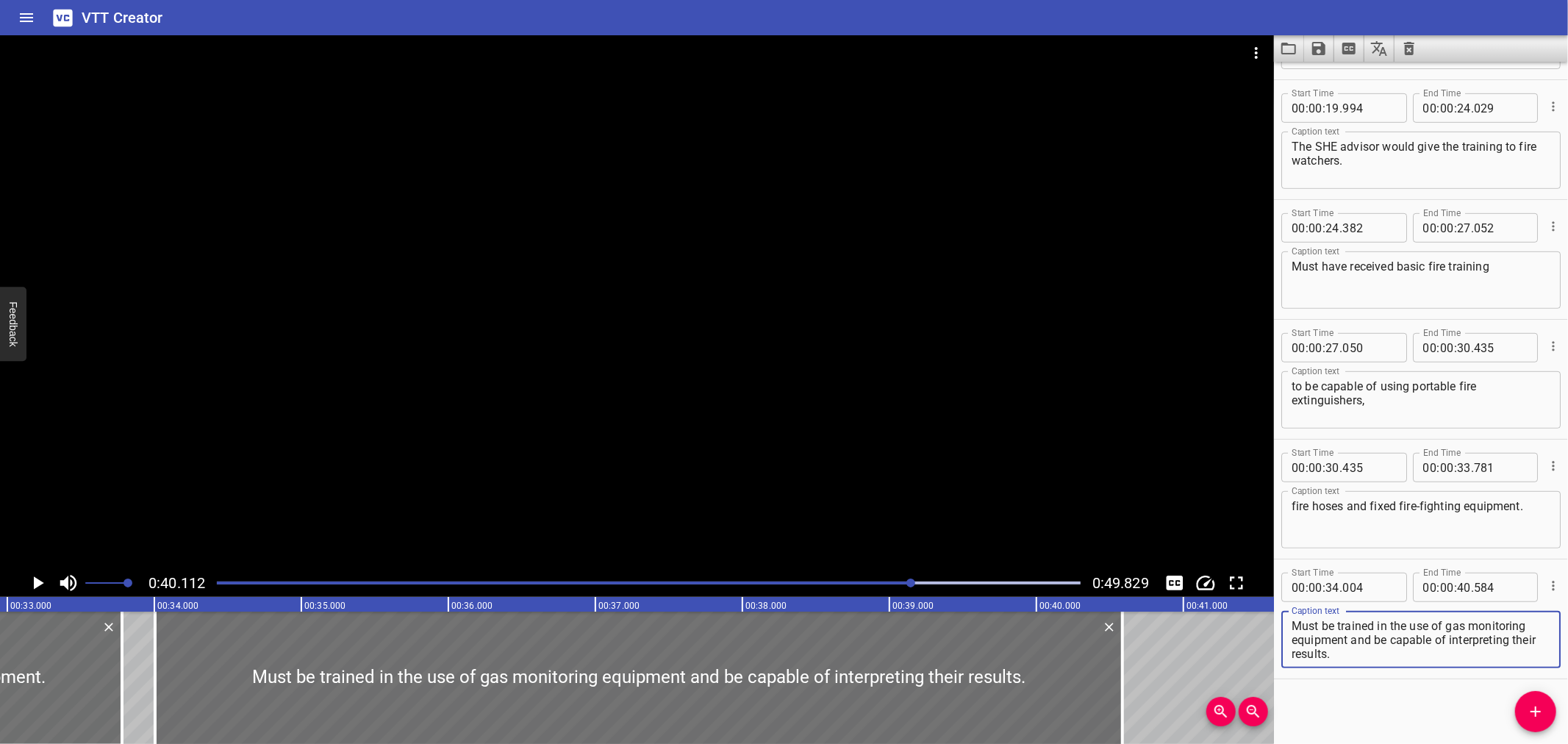
scroll to position [0, 4833]
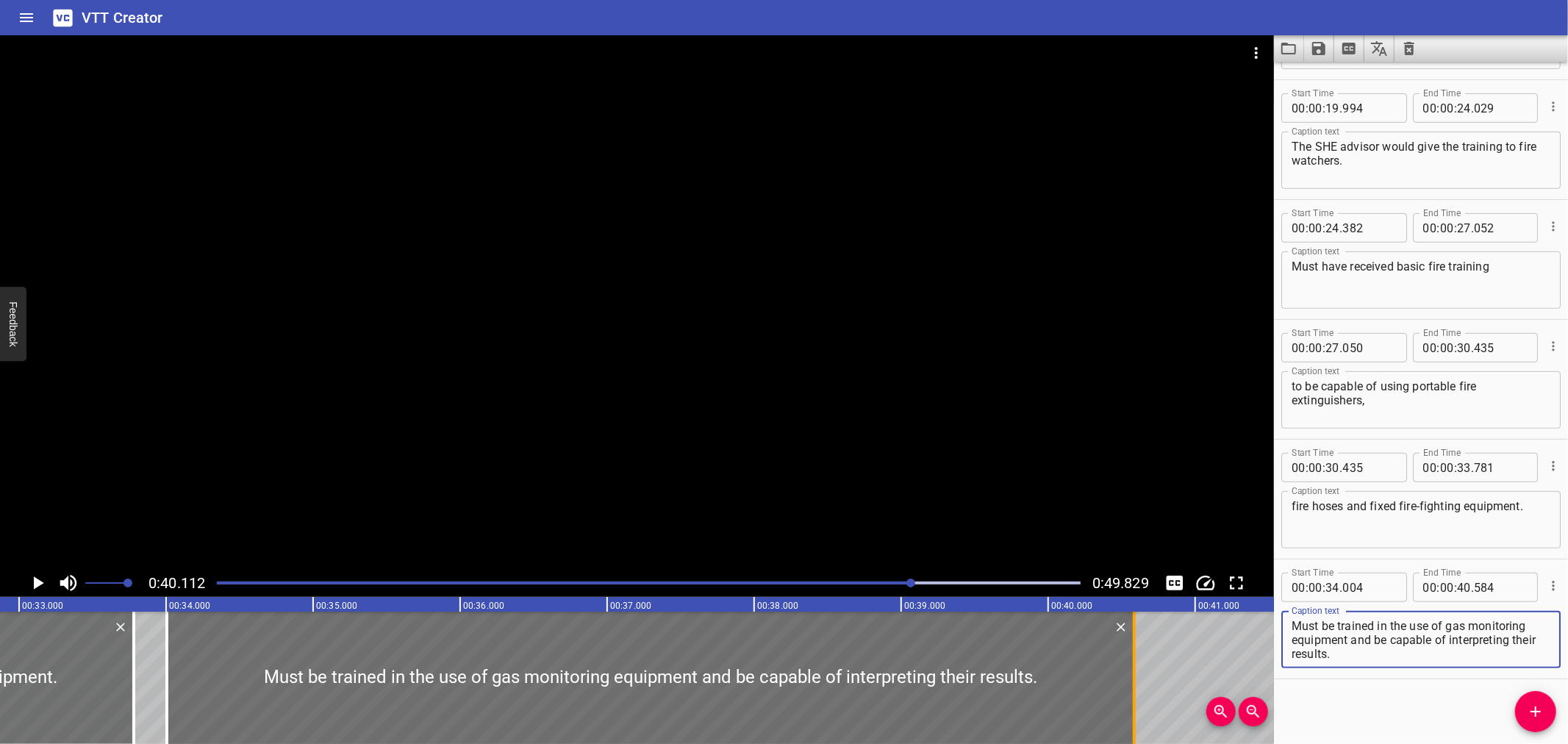
type textarea "Must be trained in the use of gas monitoring equipment and be capable of interp…"
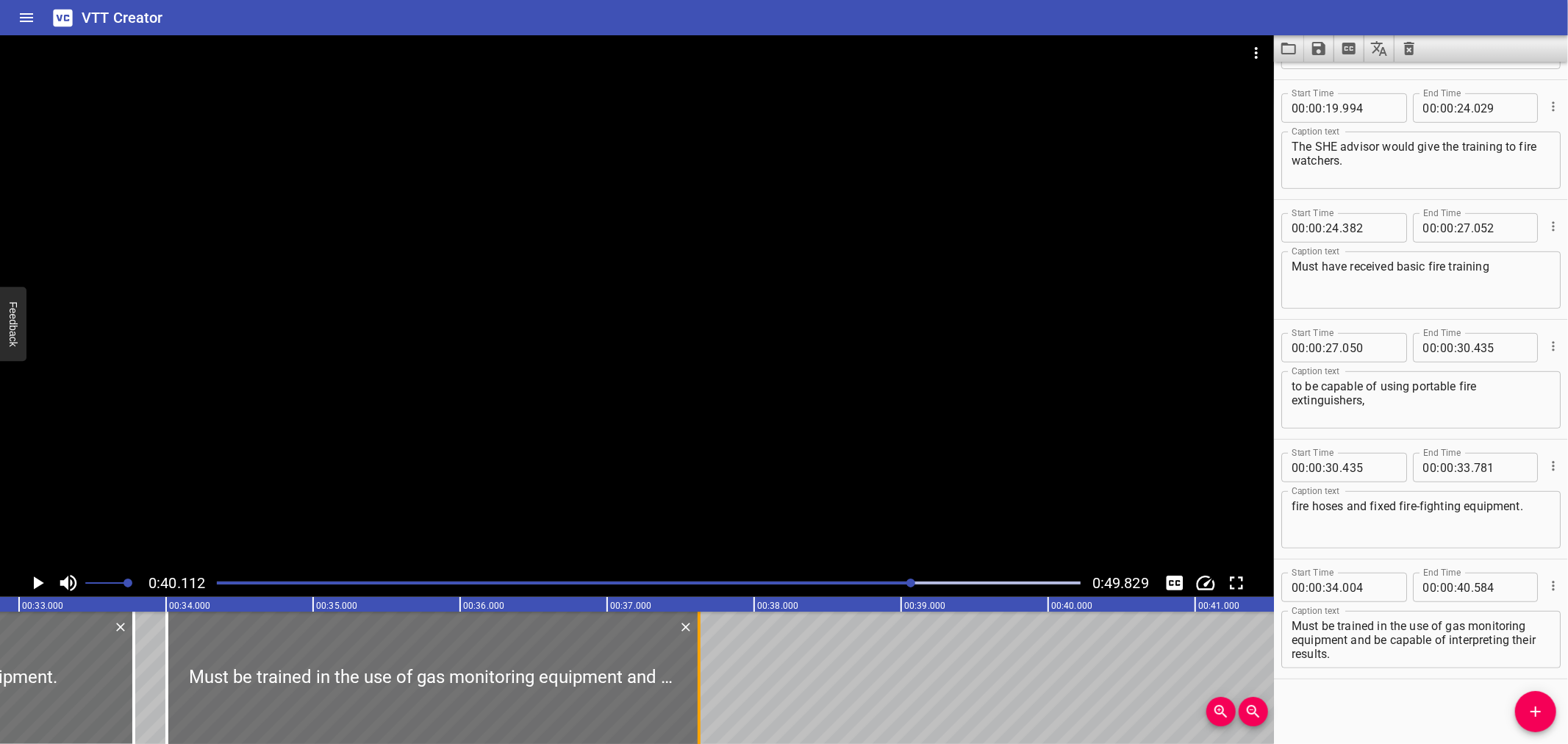
drag, startPoint x: 1133, startPoint y: 675, endPoint x: 697, endPoint y: 704, distance: 437.0
click at [697, 704] on div at bounding box center [698, 678] width 3 height 132
type input "37"
type input "624"
click at [697, 704] on div at bounding box center [698, 678] width 3 height 132
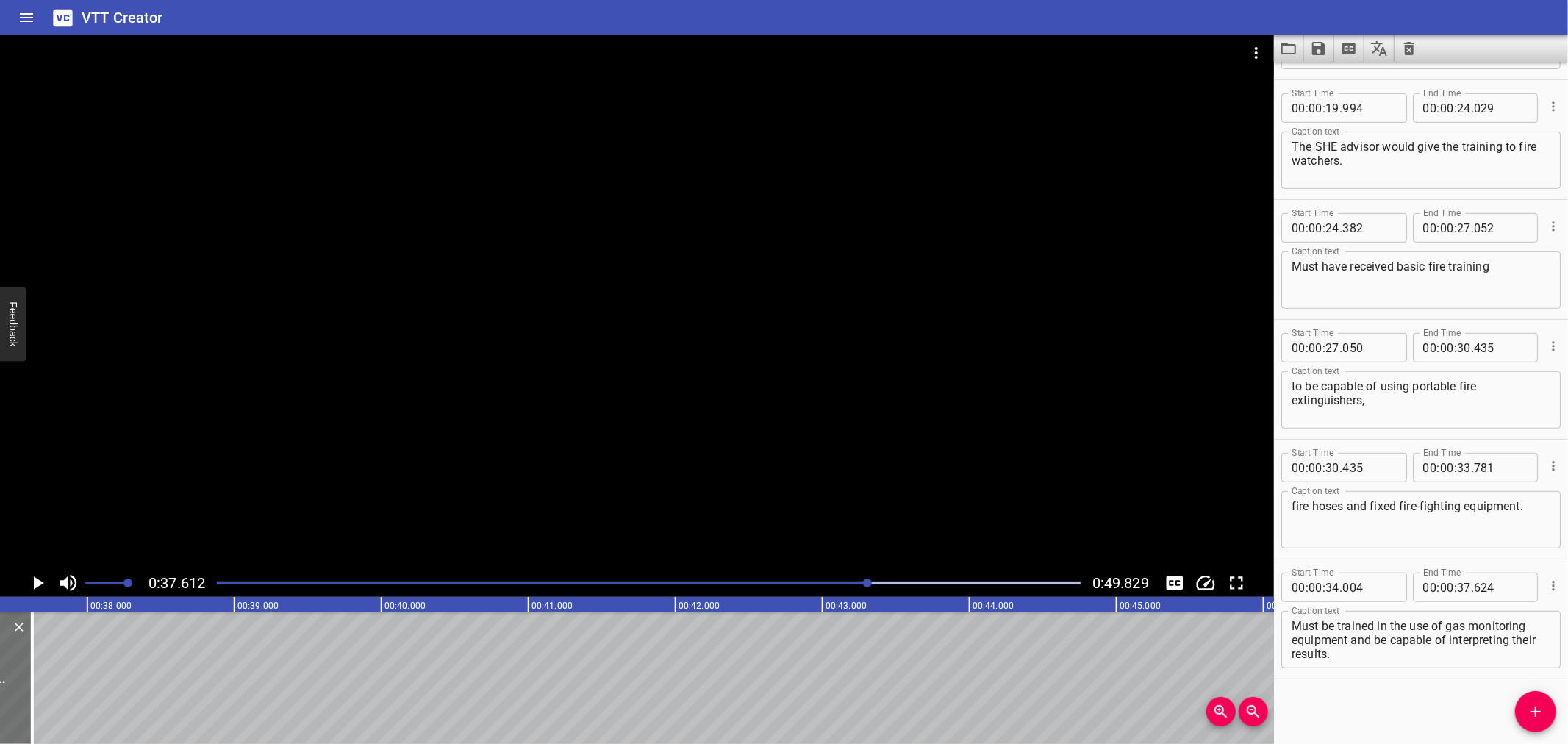
scroll to position [0, 5530]
click at [1512, 699] on div "Start Time 00 : 00 : 00 . 000 Start Time End Time 00 : 00 : 01 . 910 End Time C…" at bounding box center [1421, 403] width 294 height 683
click at [1535, 713] on icon "Add Cue" at bounding box center [1535, 711] width 10 height 10
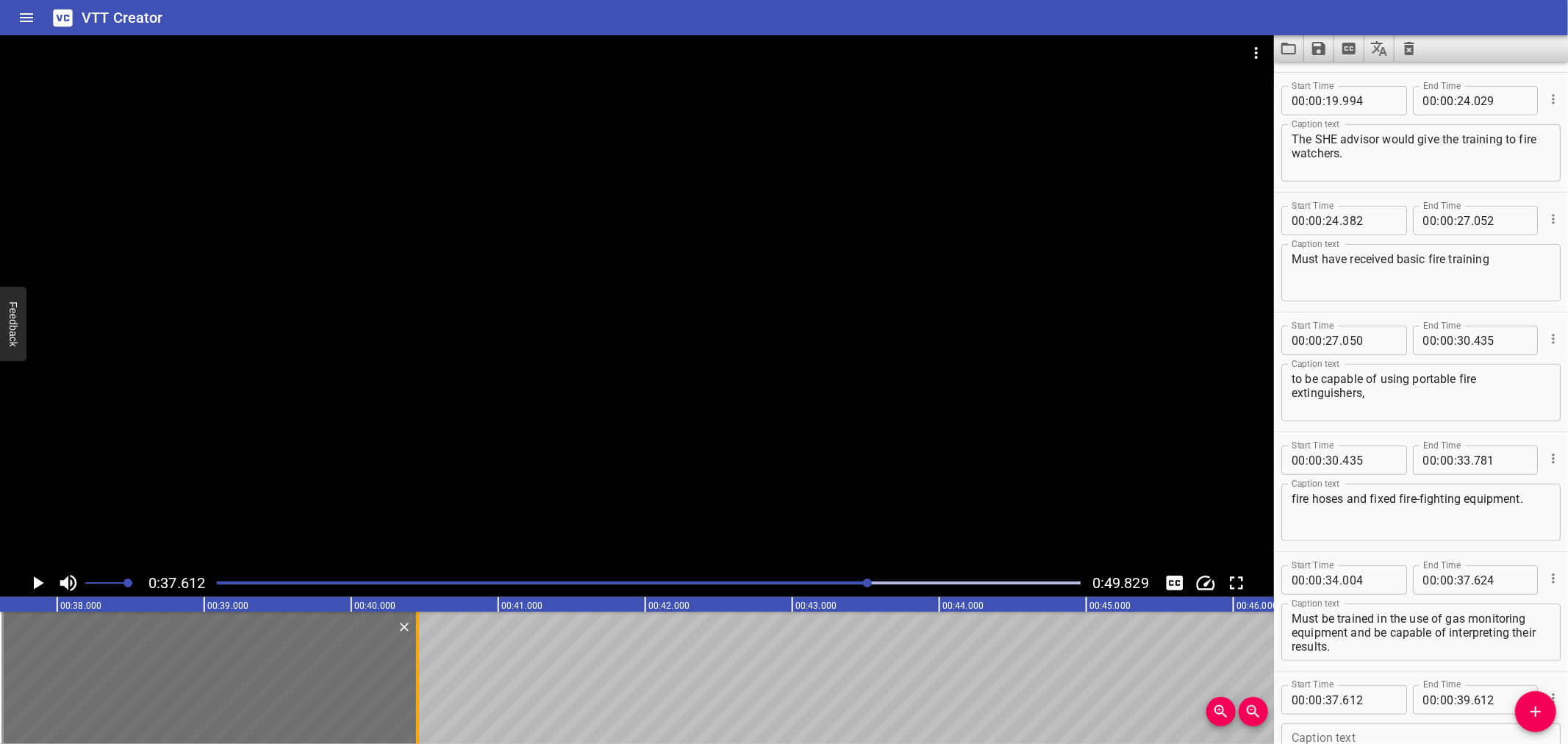
drag, startPoint x: 296, startPoint y: 679, endPoint x: 420, endPoint y: 675, distance: 124.1
click at [420, 675] on div at bounding box center [418, 678] width 15 height 132
type input "40"
type input "452"
click at [1379, 702] on input "number" at bounding box center [1369, 701] width 53 height 30
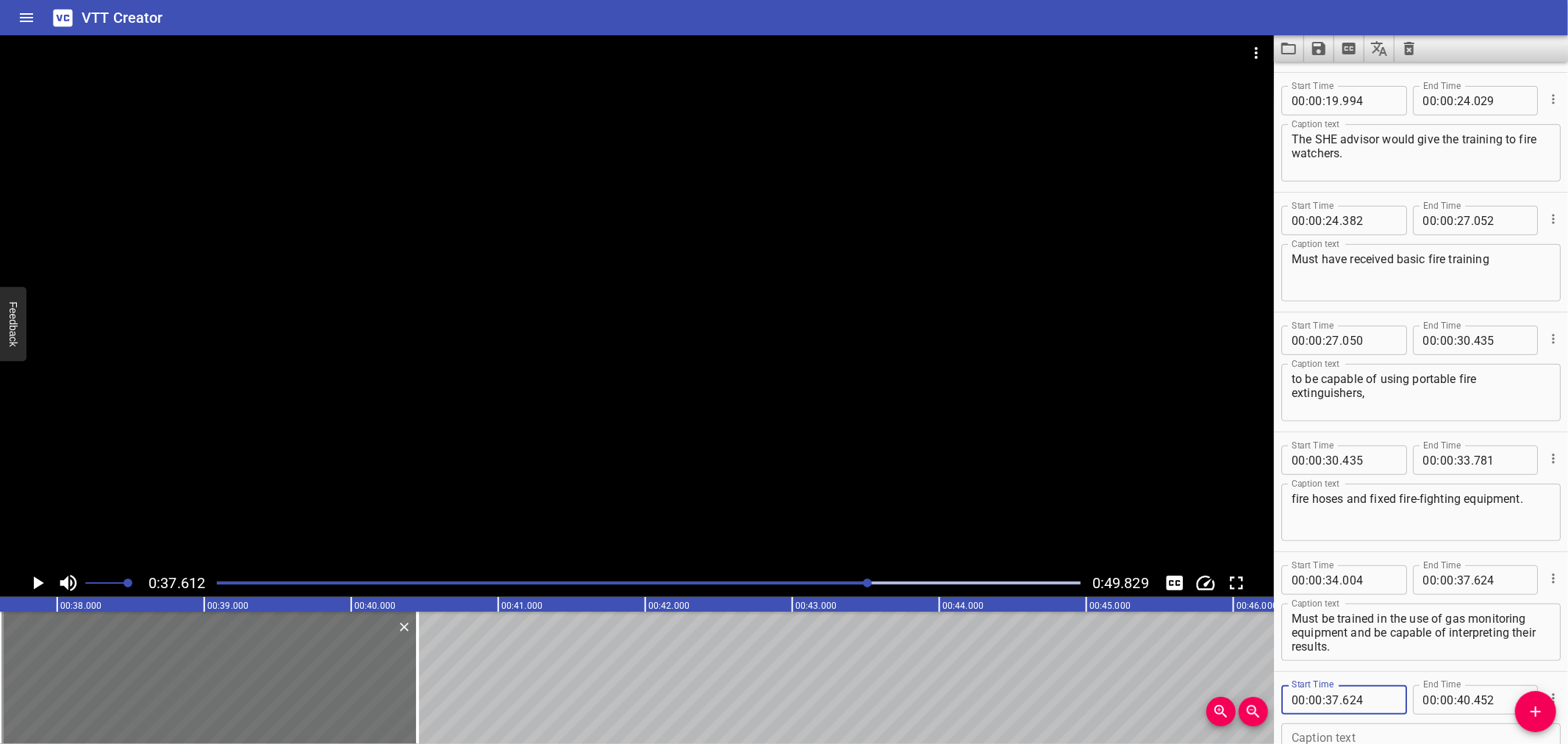
type input "624"
drag, startPoint x: 163, startPoint y: 465, endPoint x: 66, endPoint y: 587, distance: 155.9
click at [153, 475] on div at bounding box center [637, 303] width 1274 height 534
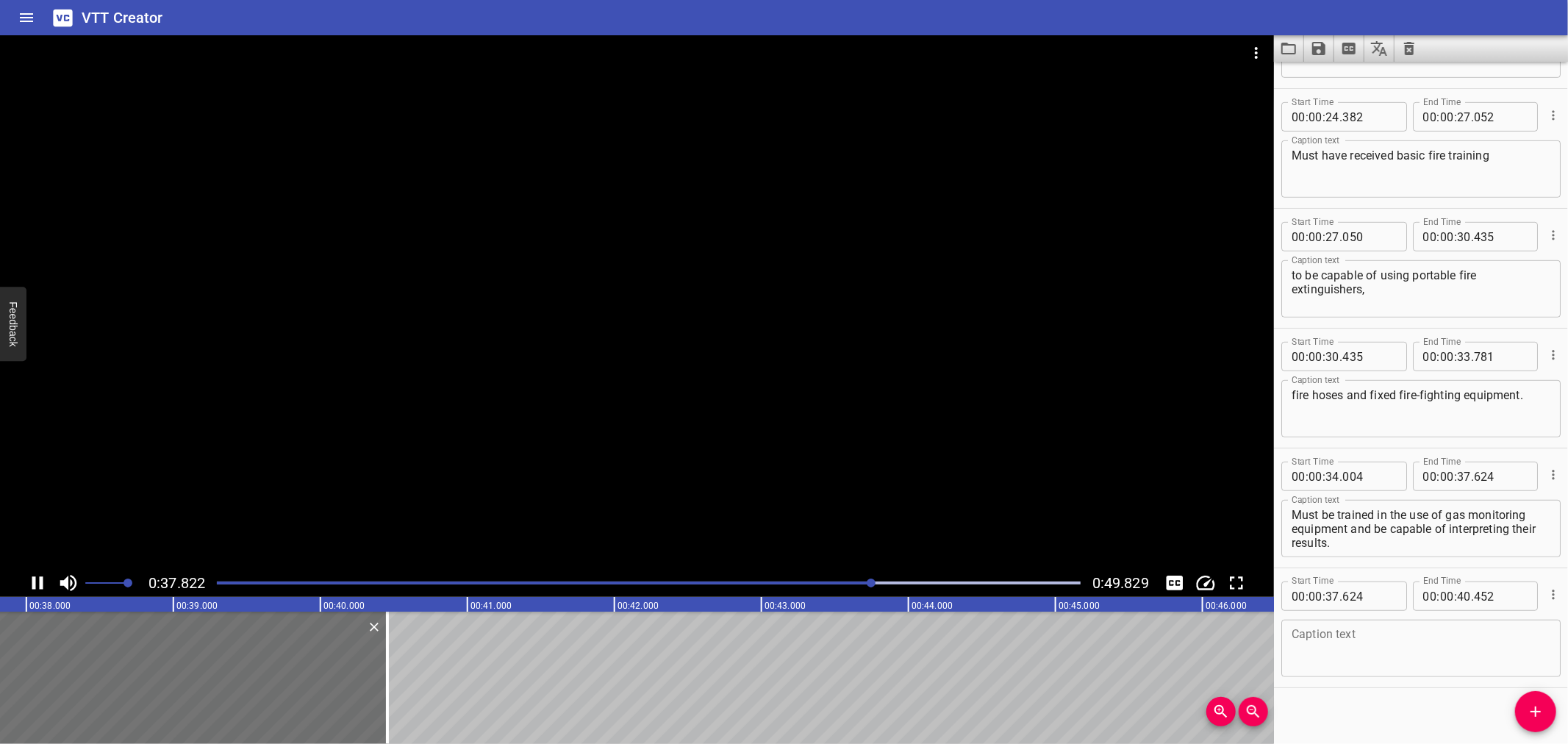
scroll to position [704, 0]
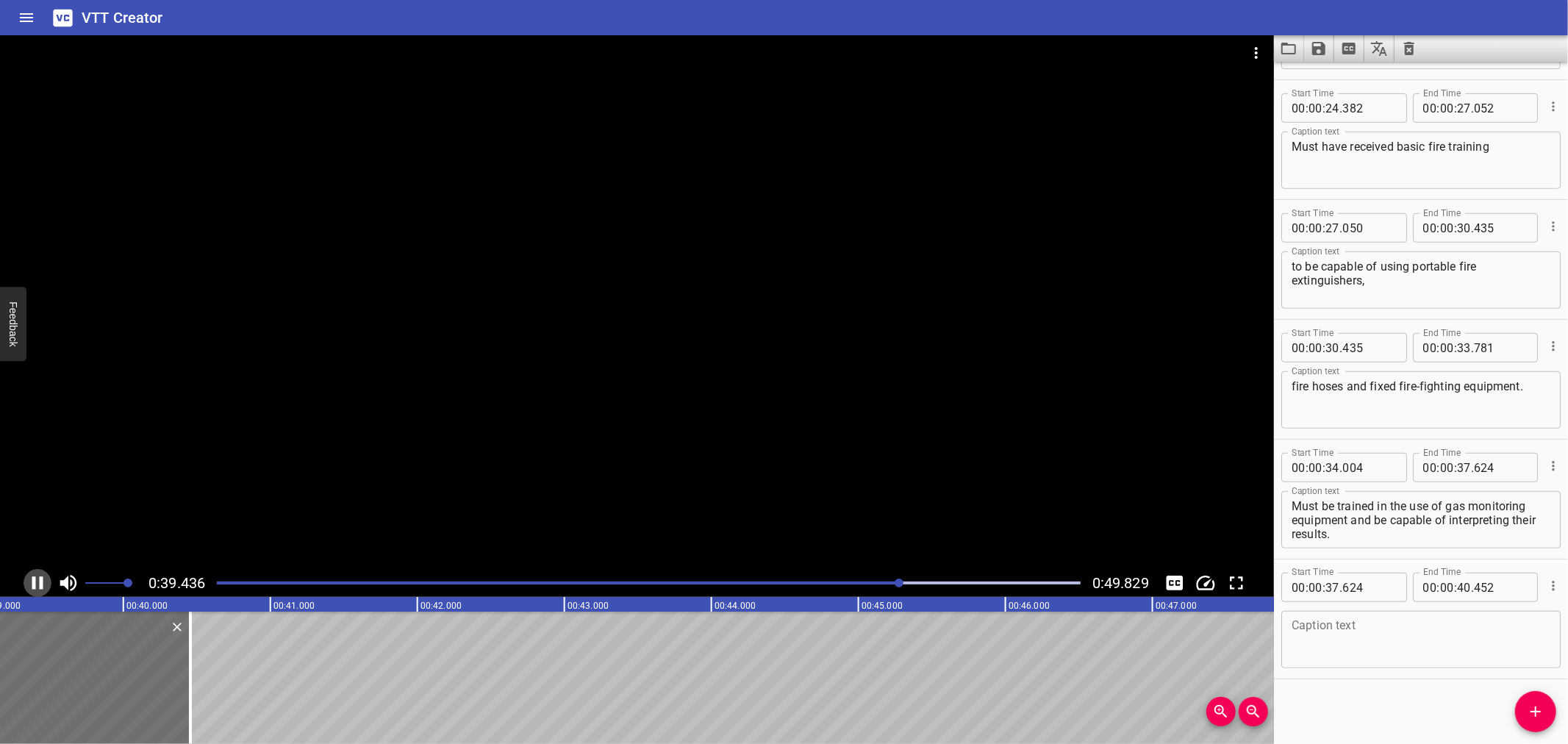
click at [37, 584] on icon "Play/Pause" at bounding box center [37, 583] width 22 height 22
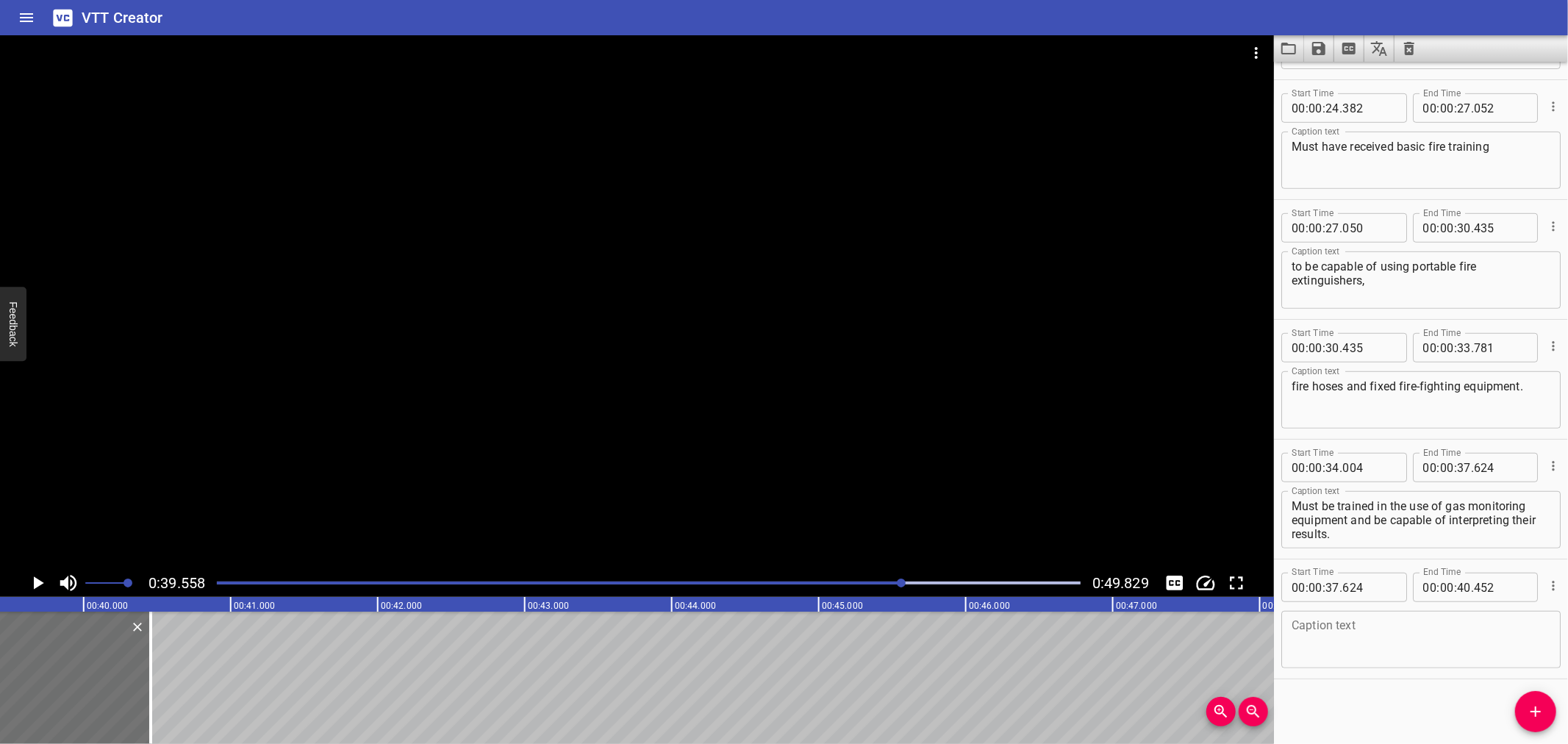
scroll to position [0, 5817]
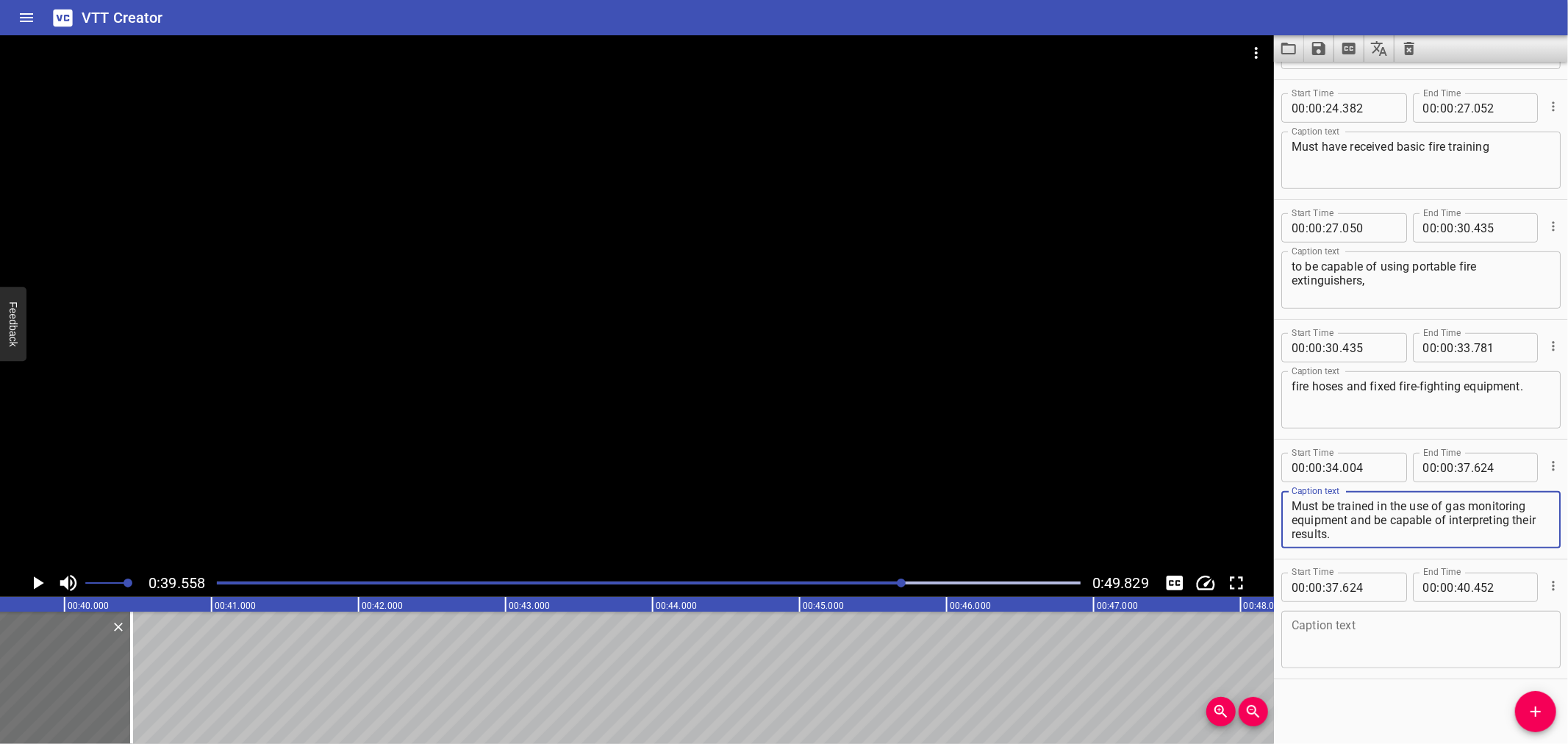
drag, startPoint x: 1333, startPoint y: 537, endPoint x: 1354, endPoint y: 517, distance: 29.0
click at [1354, 517] on textarea "Must be trained in the use of gas monitoring equipment and be capable of interp…" at bounding box center [1421, 520] width 259 height 42
type textarea "Must be trained in the use of gas monitoring equipment"
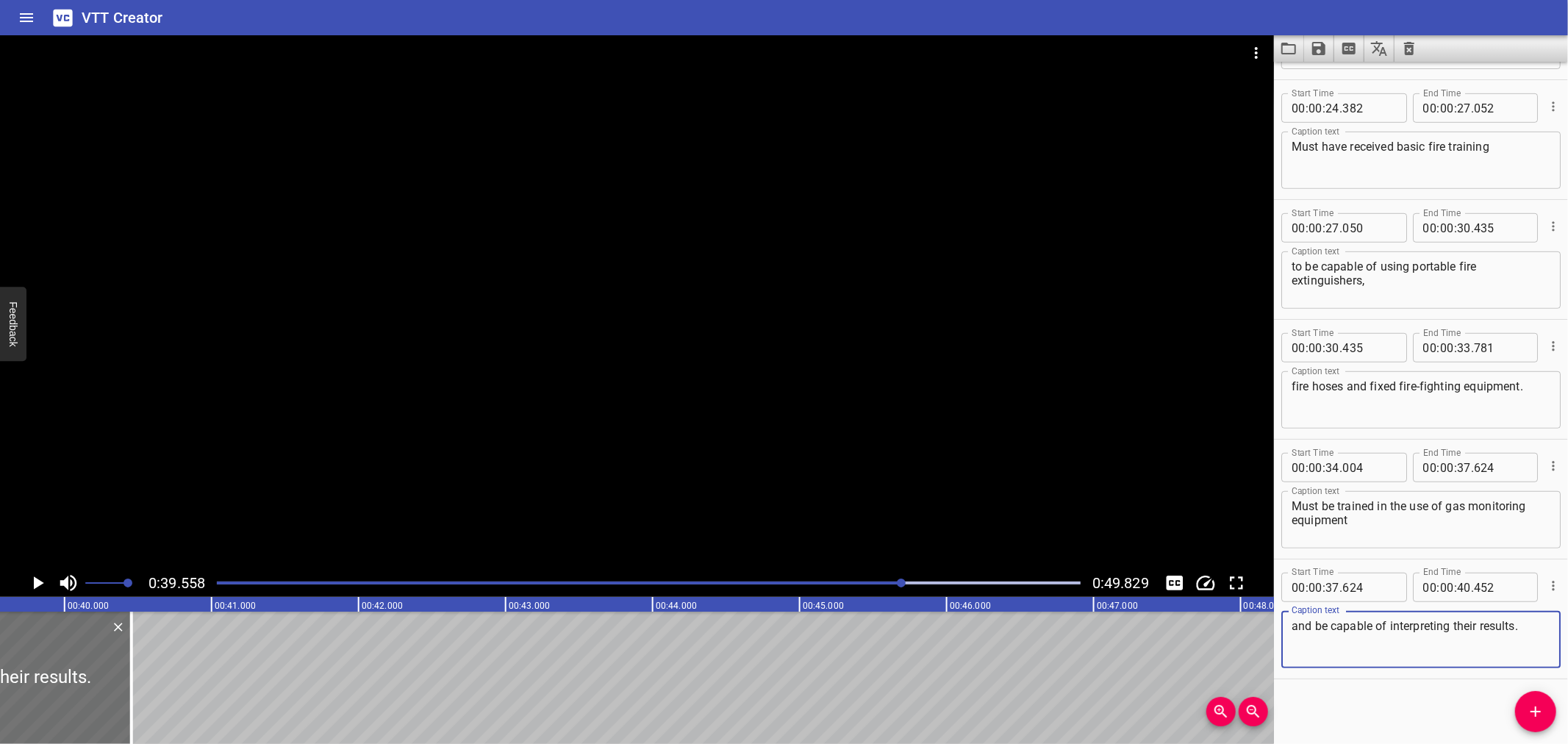
type textarea "and be capable of interpreting their results."
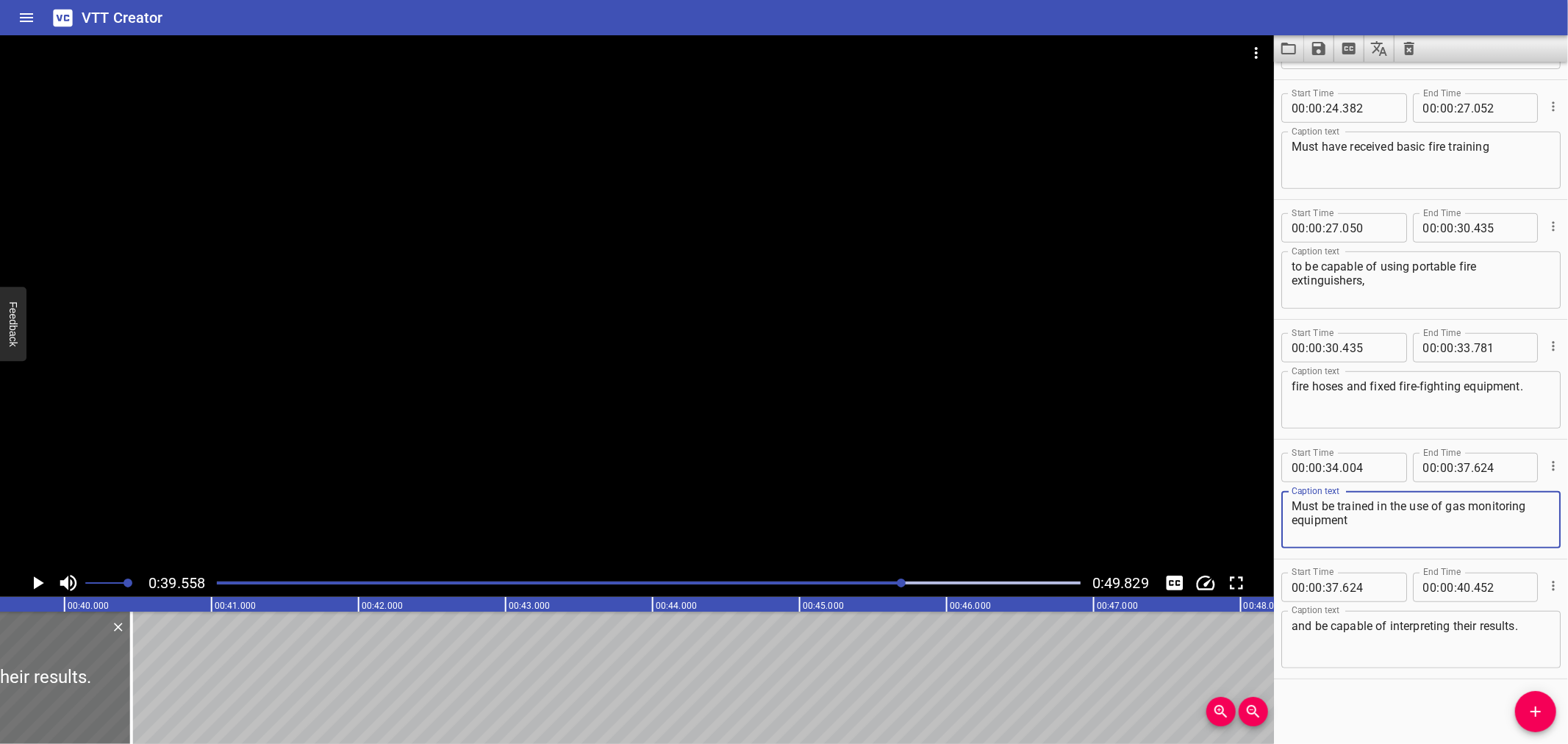
click at [1384, 510] on textarea "Must be trained in the use of gas monitoring equipment" at bounding box center [1421, 520] width 259 height 42
type textarea "Must be trained in the use of gas monitoring equipment"
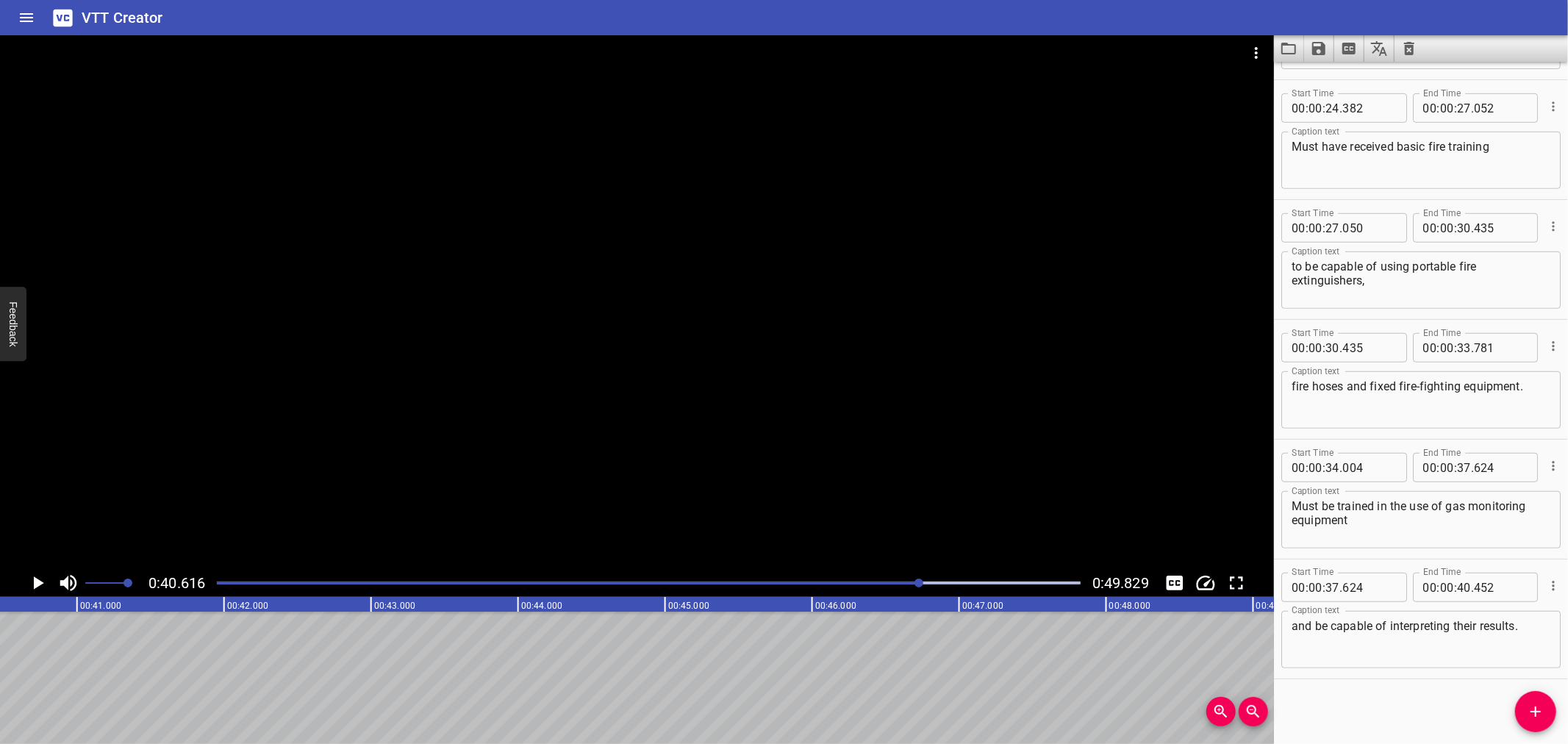
scroll to position [0, 5973]
click at [1522, 704] on span "Add Cue" at bounding box center [1536, 712] width 41 height 18
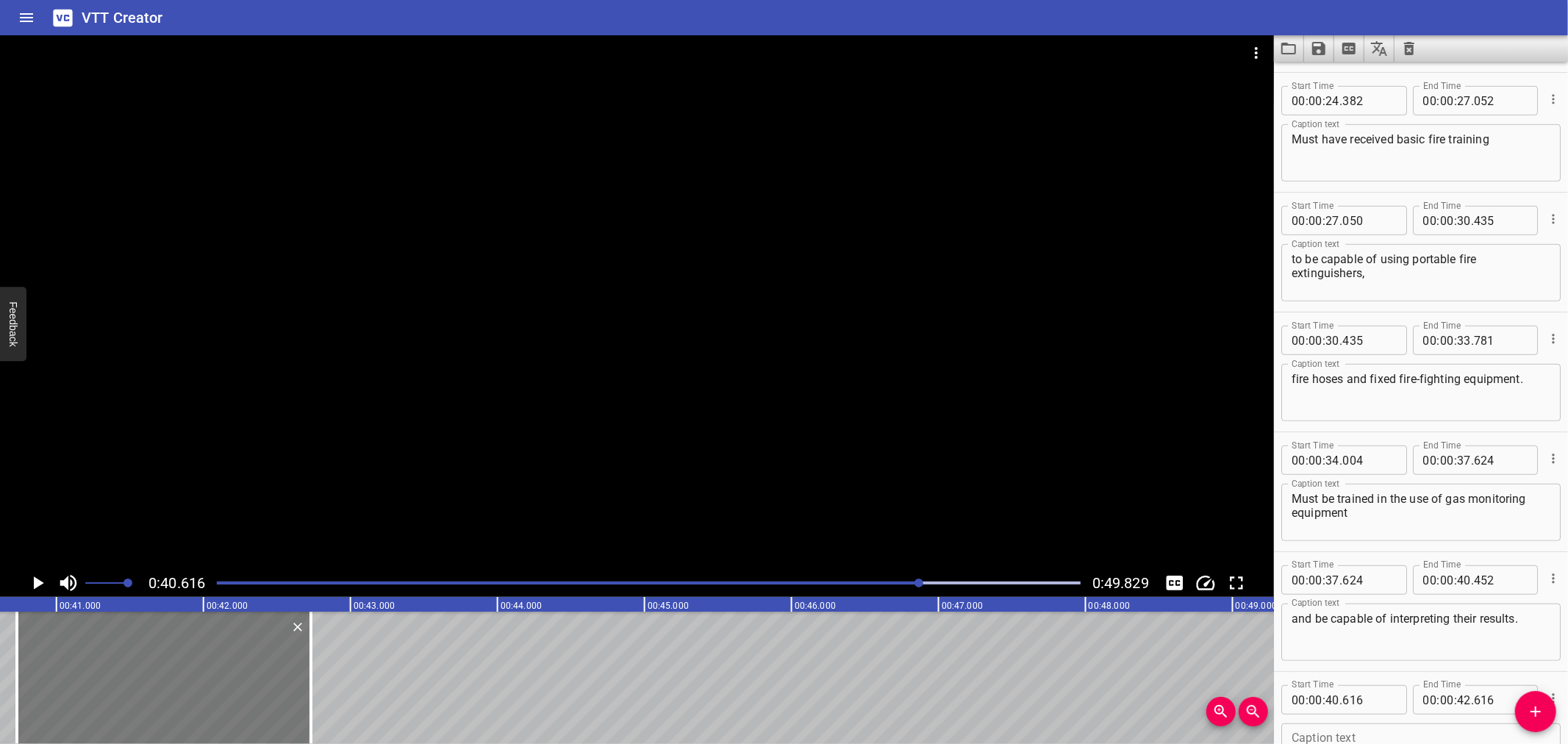
drag, startPoint x: 246, startPoint y: 689, endPoint x: 274, endPoint y: 686, distance: 28.2
click at [261, 688] on div at bounding box center [163, 678] width 294 height 132
type input "726"
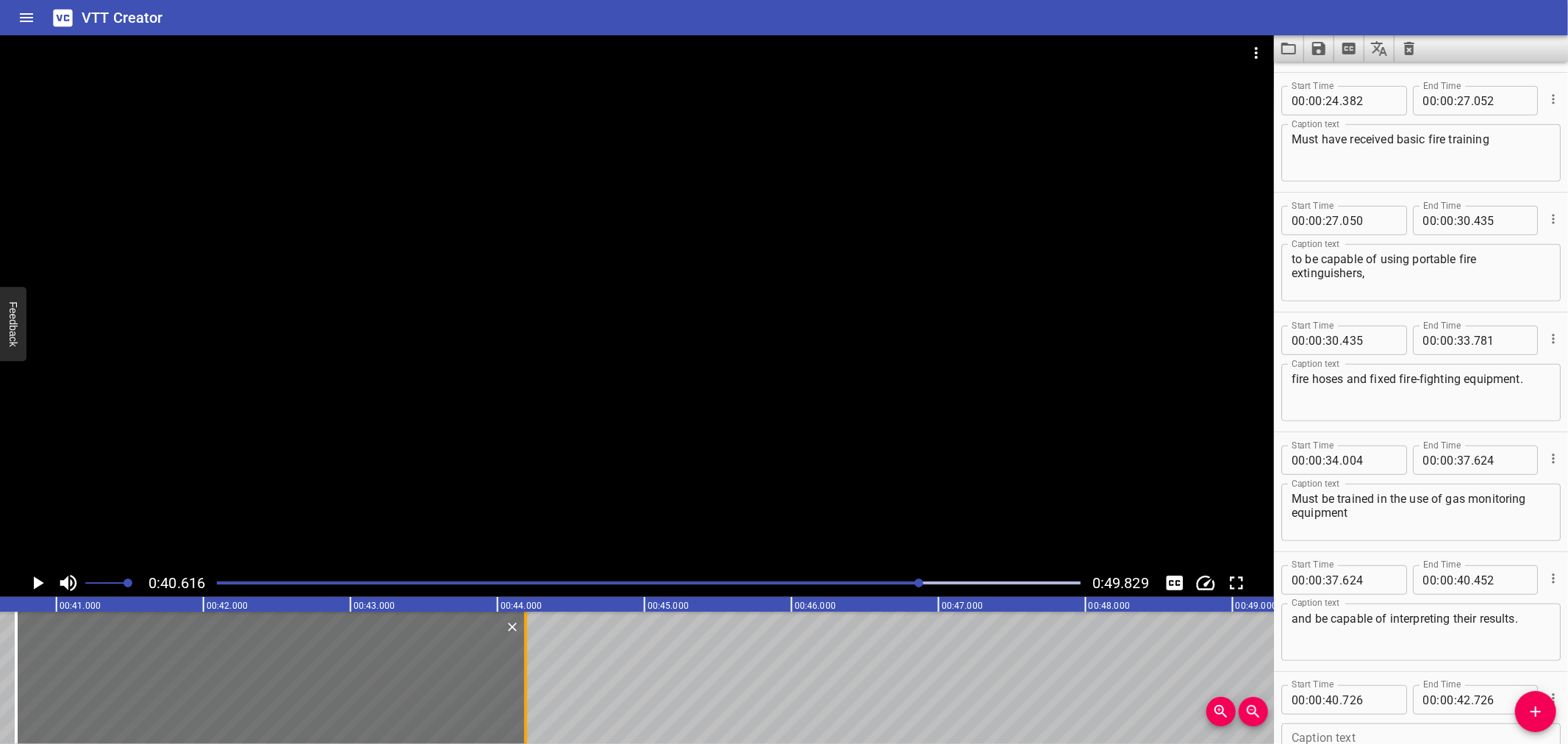
drag, startPoint x: 305, startPoint y: 678, endPoint x: 523, endPoint y: 682, distance: 218.0
click at [523, 682] on div at bounding box center [525, 678] width 15 height 132
type input "44"
type input "211"
click at [439, 412] on div at bounding box center [637, 303] width 1274 height 534
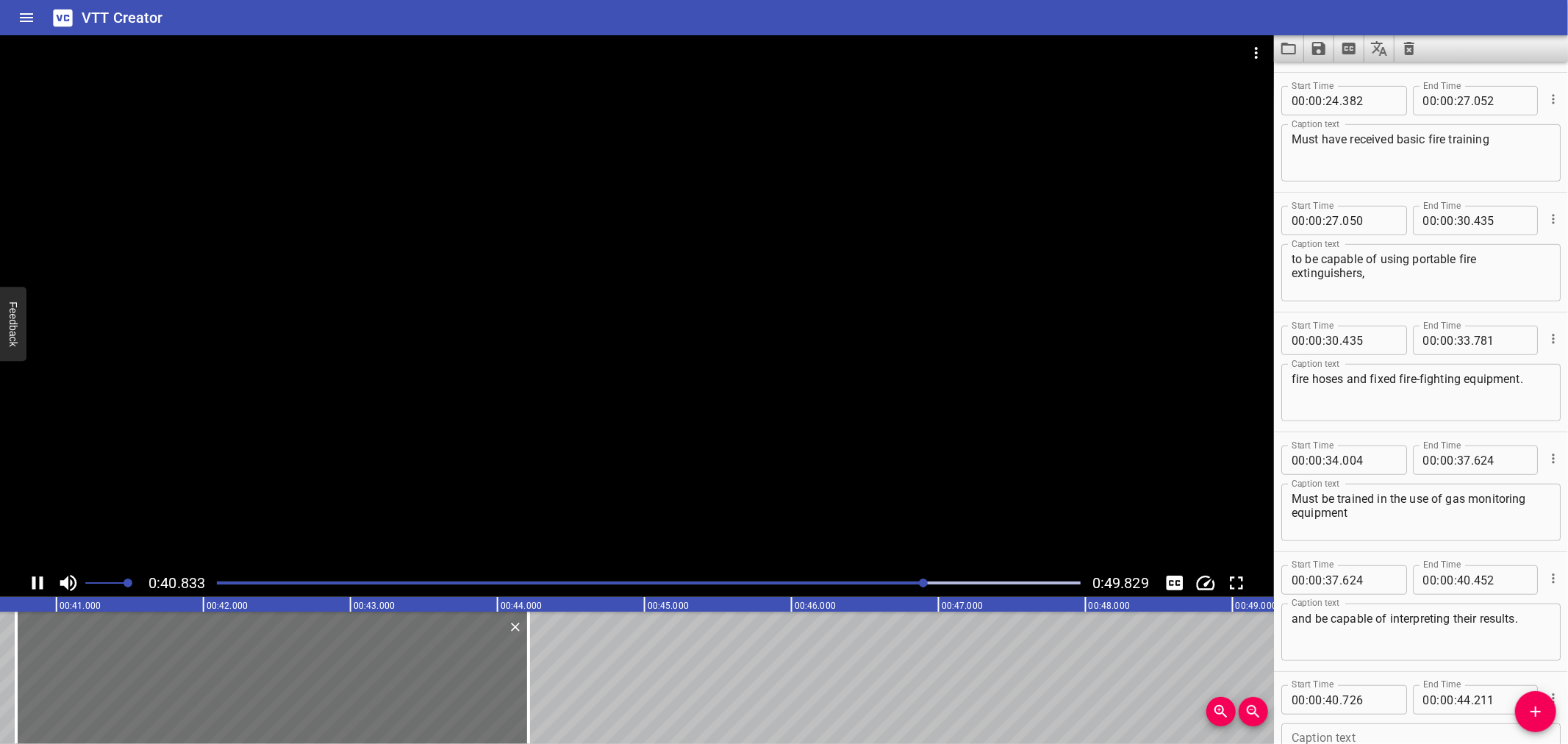
scroll to position [824, 0]
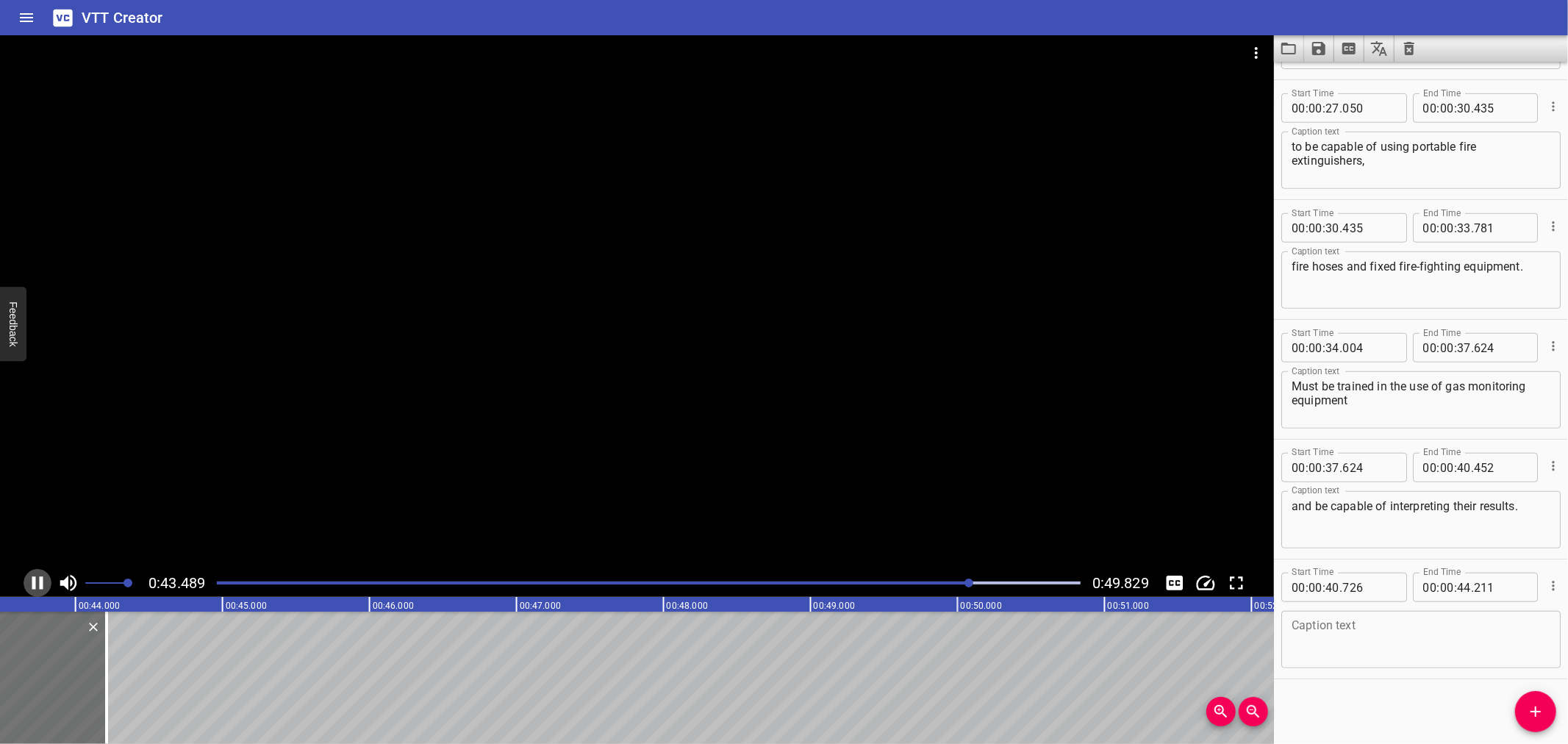
click at [39, 578] on icon "Play/Pause" at bounding box center [37, 583] width 22 height 22
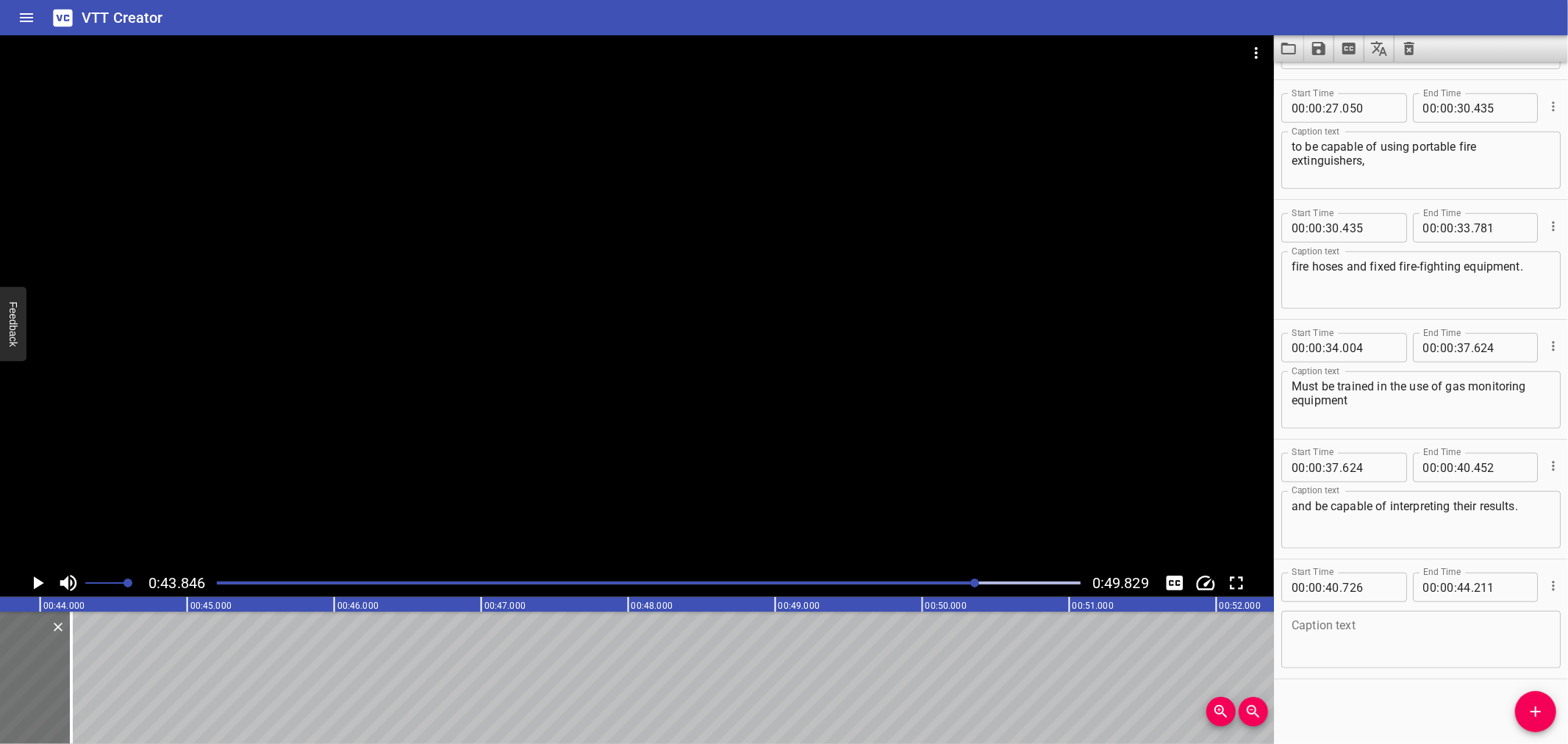
scroll to position [0, 6446]
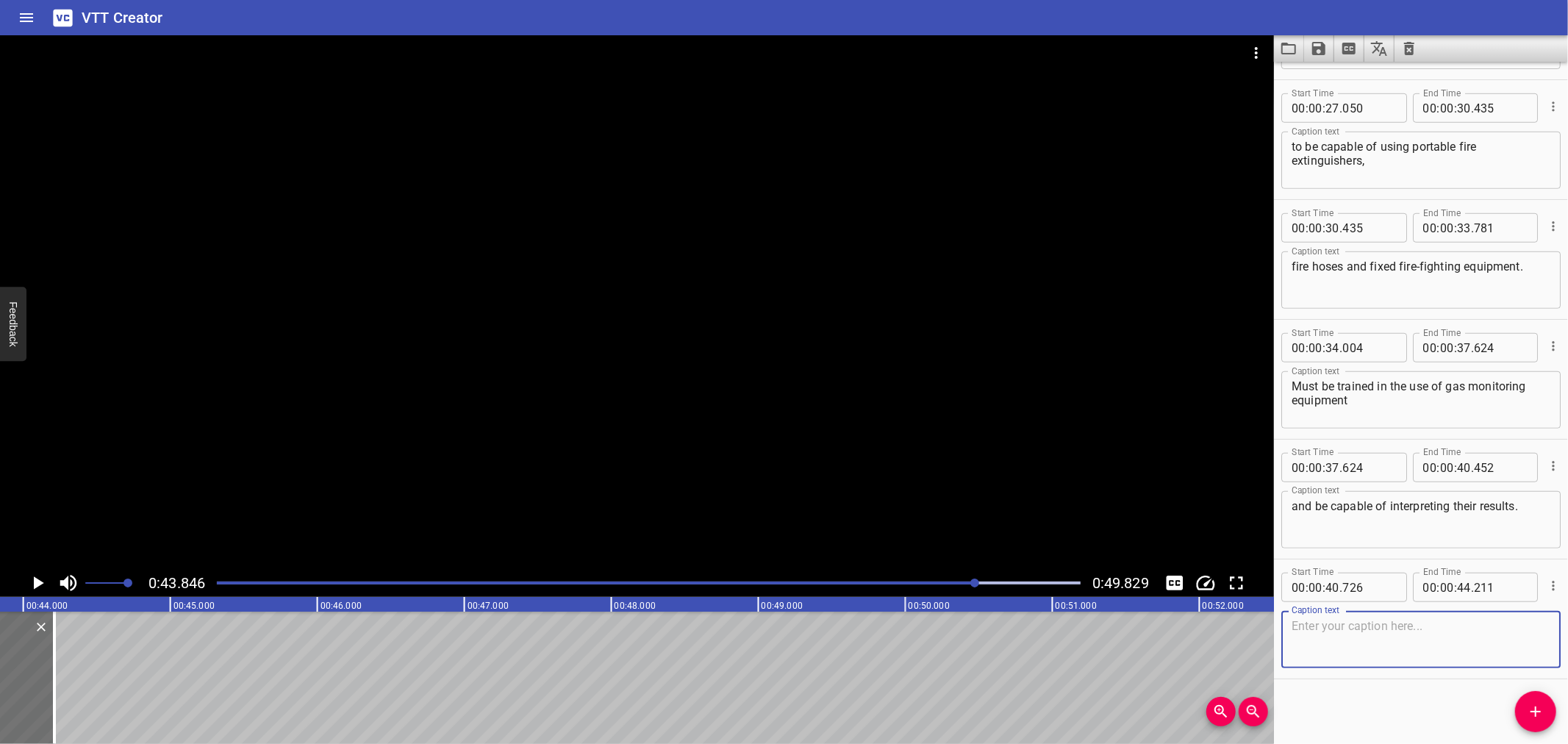
drag, startPoint x: 1494, startPoint y: 638, endPoint x: 1483, endPoint y: 638, distance: 11.0
click at [1493, 638] on textarea at bounding box center [1421, 641] width 259 height 42
paste textarea "The firewatcher must attend to the toolbox talk."
type textarea "The firewatcher must attend to the toolbox talk."
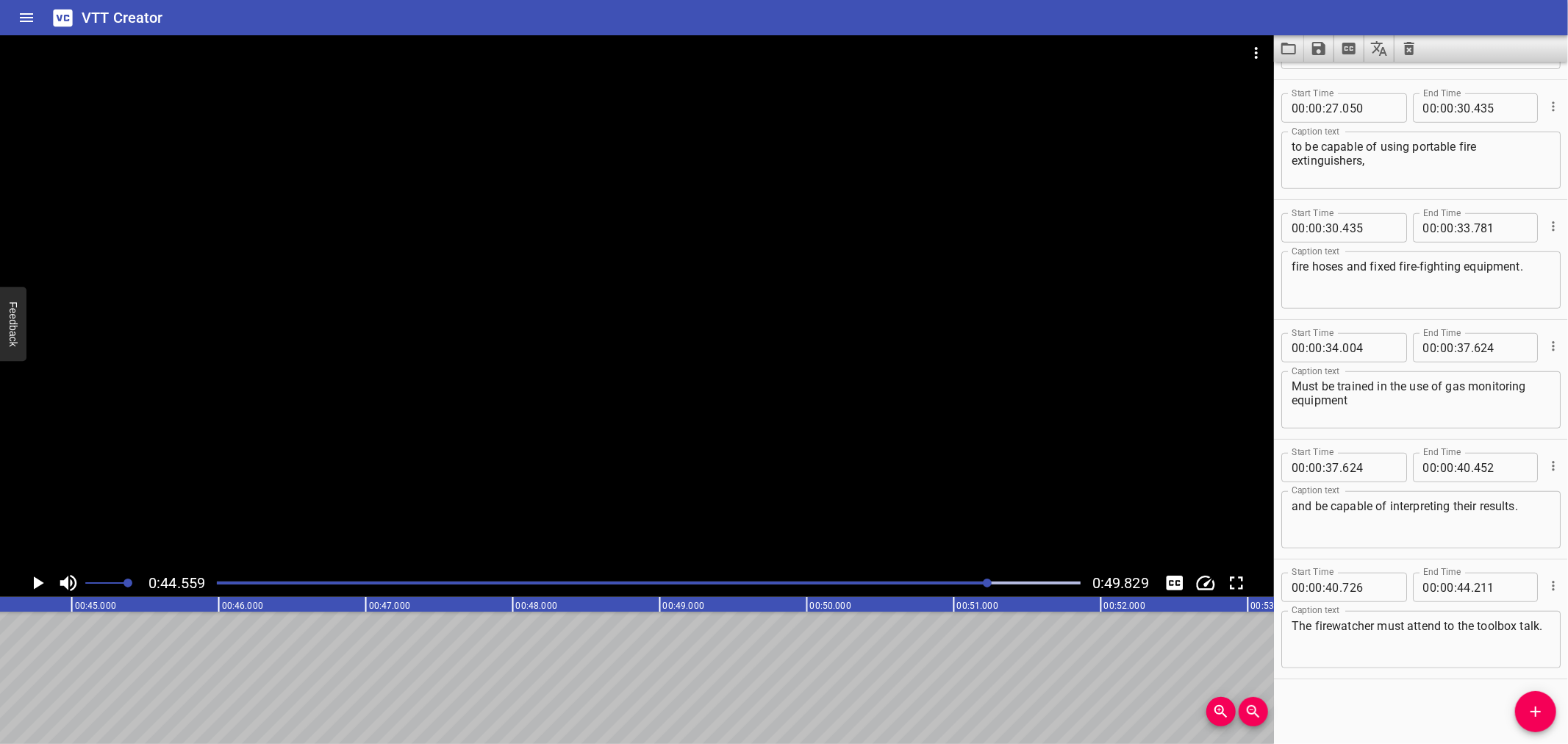
scroll to position [0, 6553]
drag, startPoint x: 1527, startPoint y: 703, endPoint x: 1503, endPoint y: 707, distance: 24.3
click at [1527, 704] on icon "Add Cue" at bounding box center [1535, 712] width 18 height 18
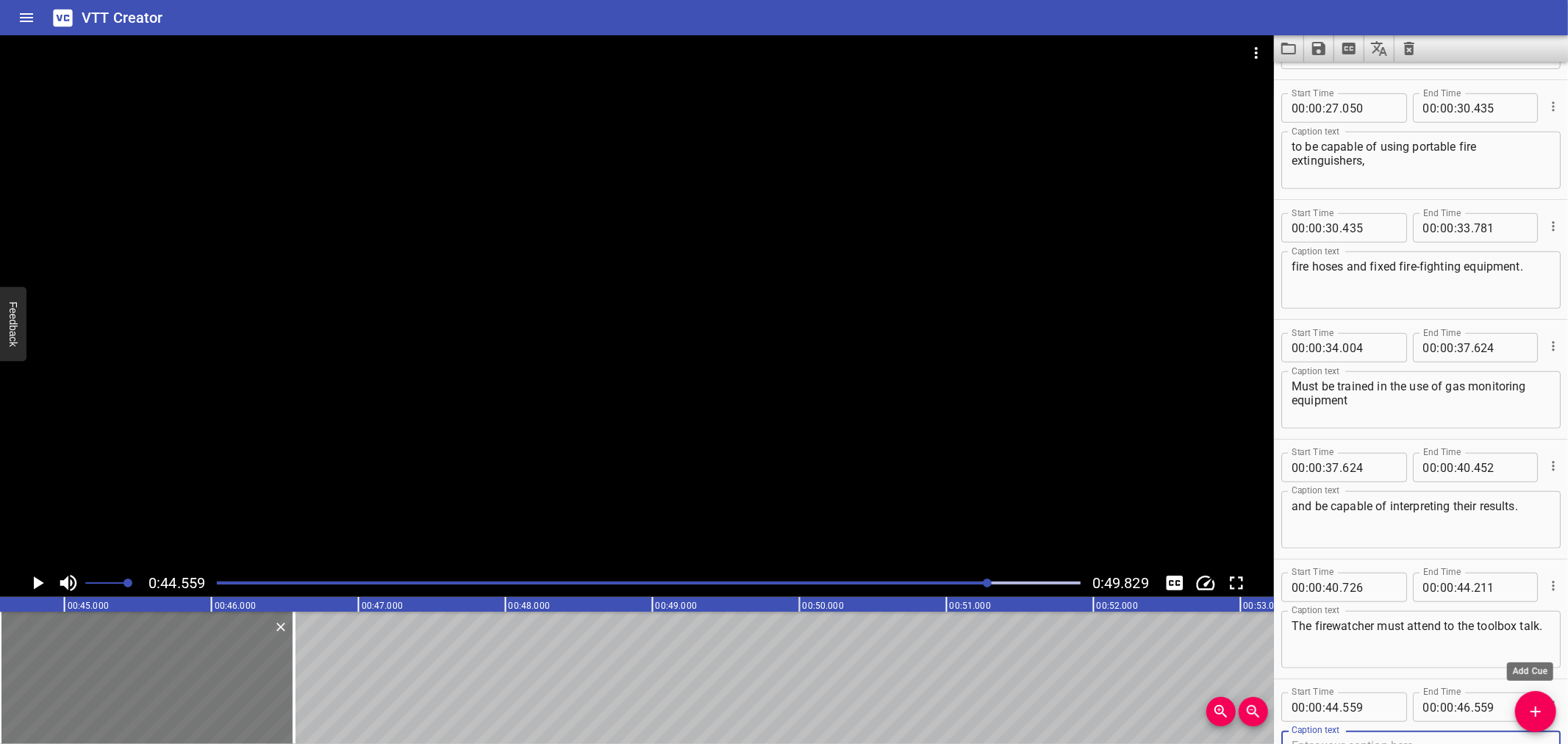
scroll to position [832, 0]
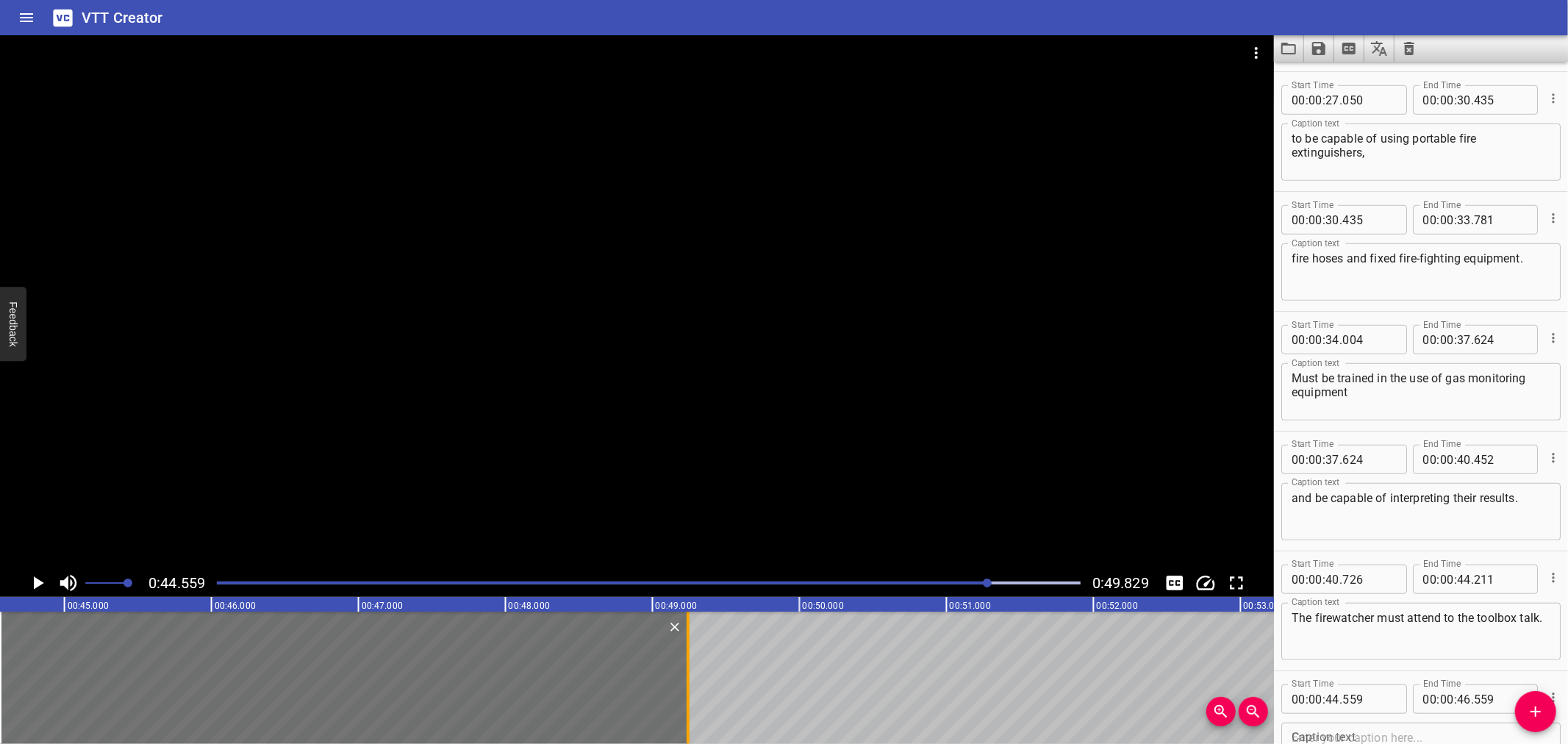
drag, startPoint x: 294, startPoint y: 662, endPoint x: 688, endPoint y: 688, distance: 394.9
click at [688, 688] on div at bounding box center [687, 678] width 3 height 132
type input "49"
type input "239"
click at [1318, 732] on textarea at bounding box center [1421, 752] width 259 height 42
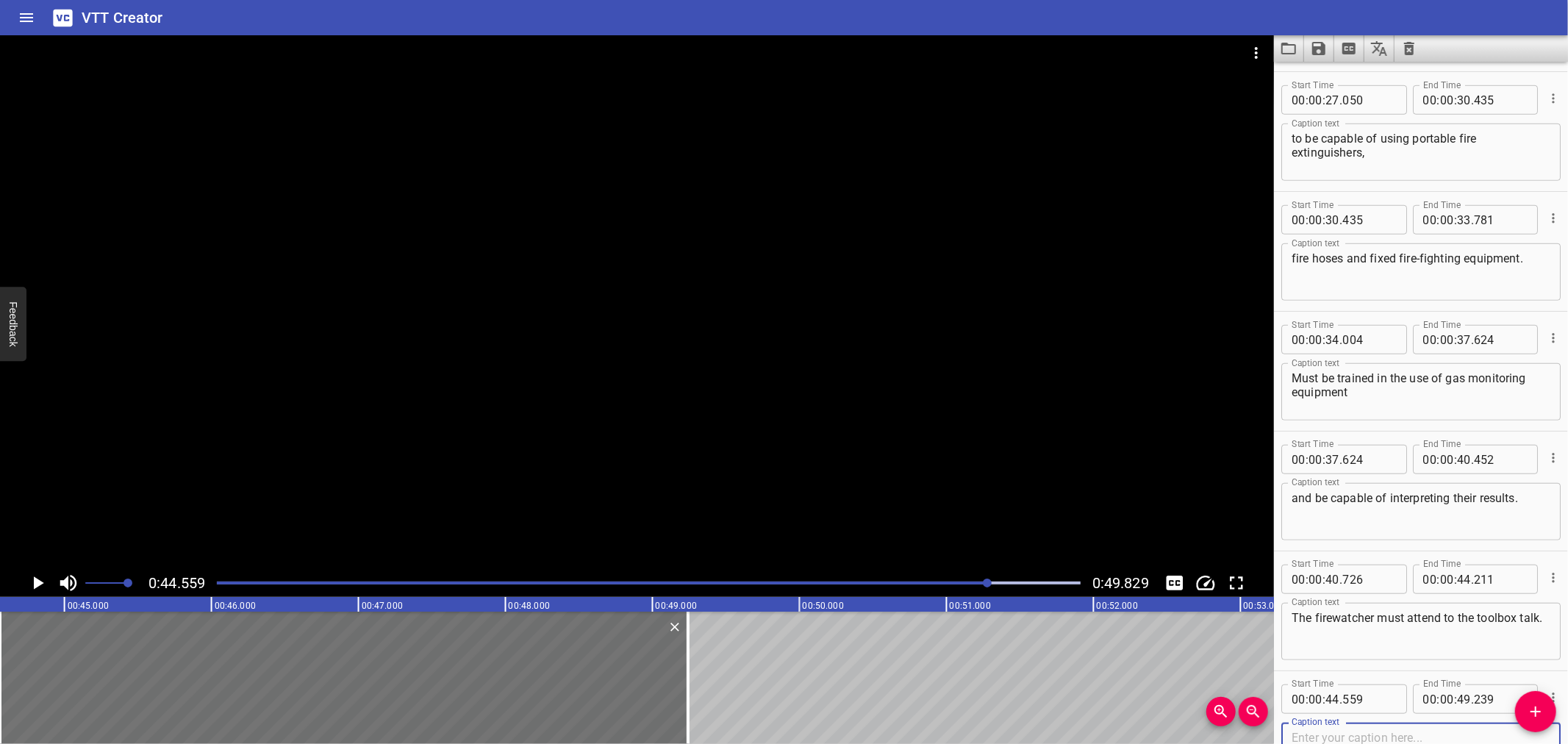
paste textarea "At least 1 firewatchers would be assigned for 1 hot work location."
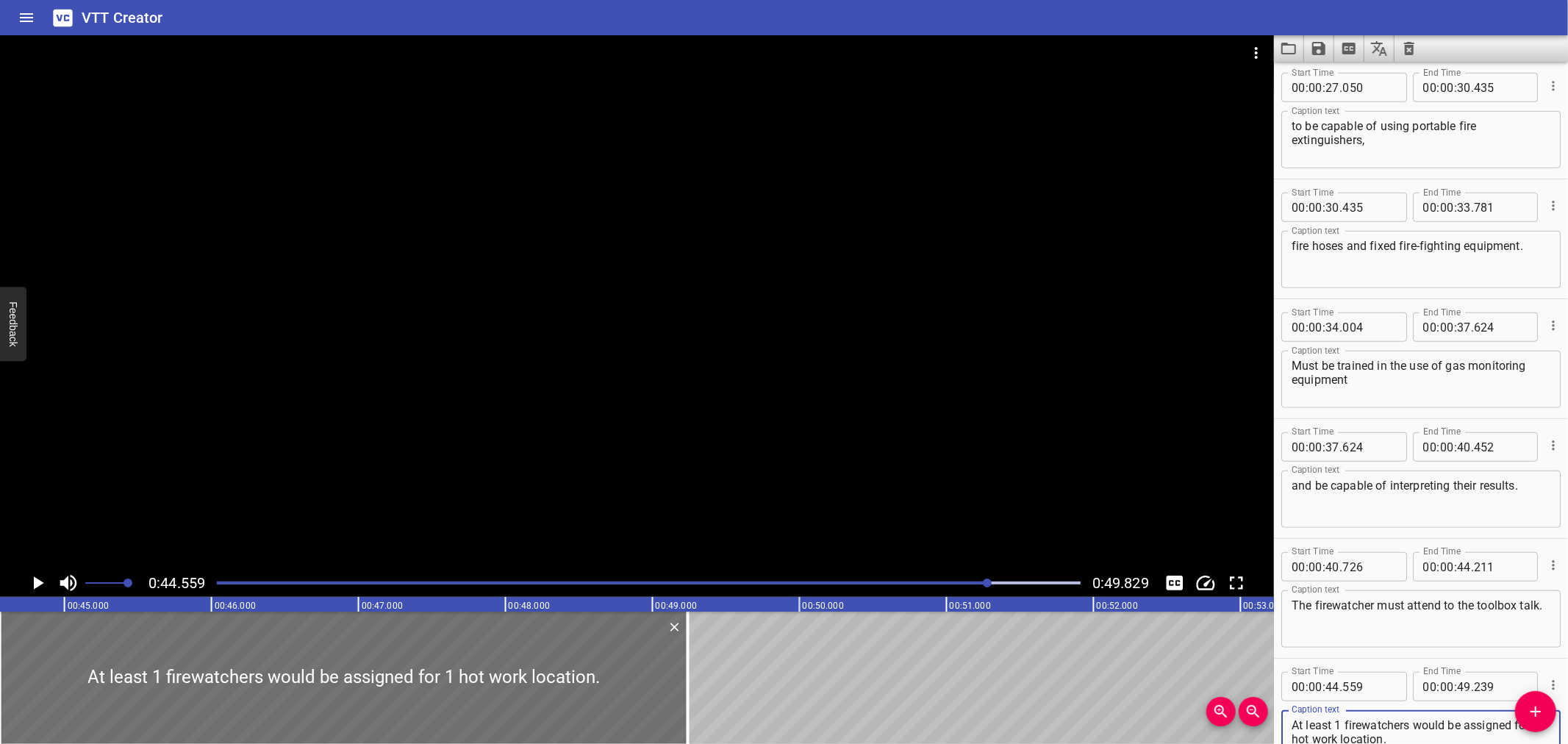
type textarea "At least 1 firewatchers would be assigned for 1 hot work location."
click at [1315, 42] on icon "Save captions to file" at bounding box center [1318, 48] width 13 height 13
click at [1327, 71] on li "Save to VTT file" at bounding box center [1358, 81] width 108 height 27
click at [886, 16] on div "VTT Creator" at bounding box center [784, 18] width 1568 height 35
